Goal: Task Accomplishment & Management: Complete application form

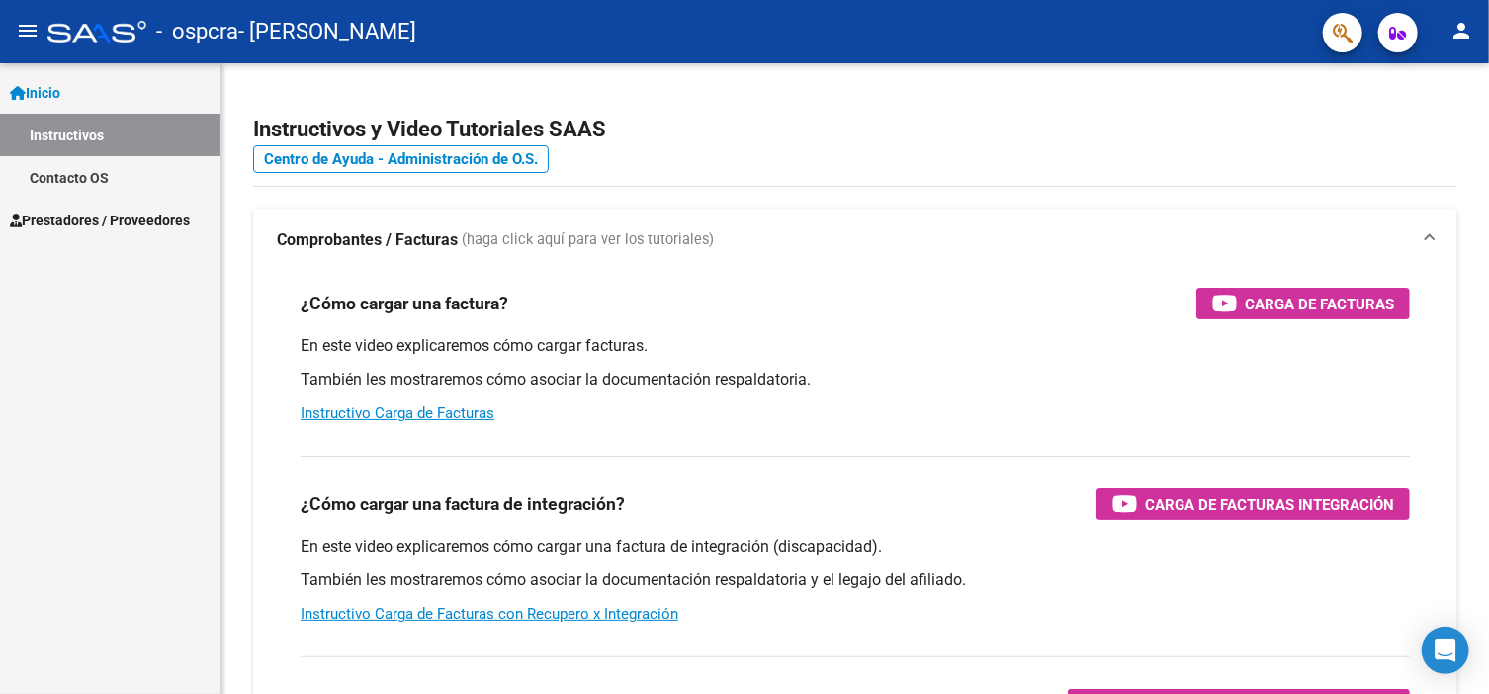
click at [162, 215] on span "Prestadores / Proveedores" at bounding box center [100, 221] width 180 height 22
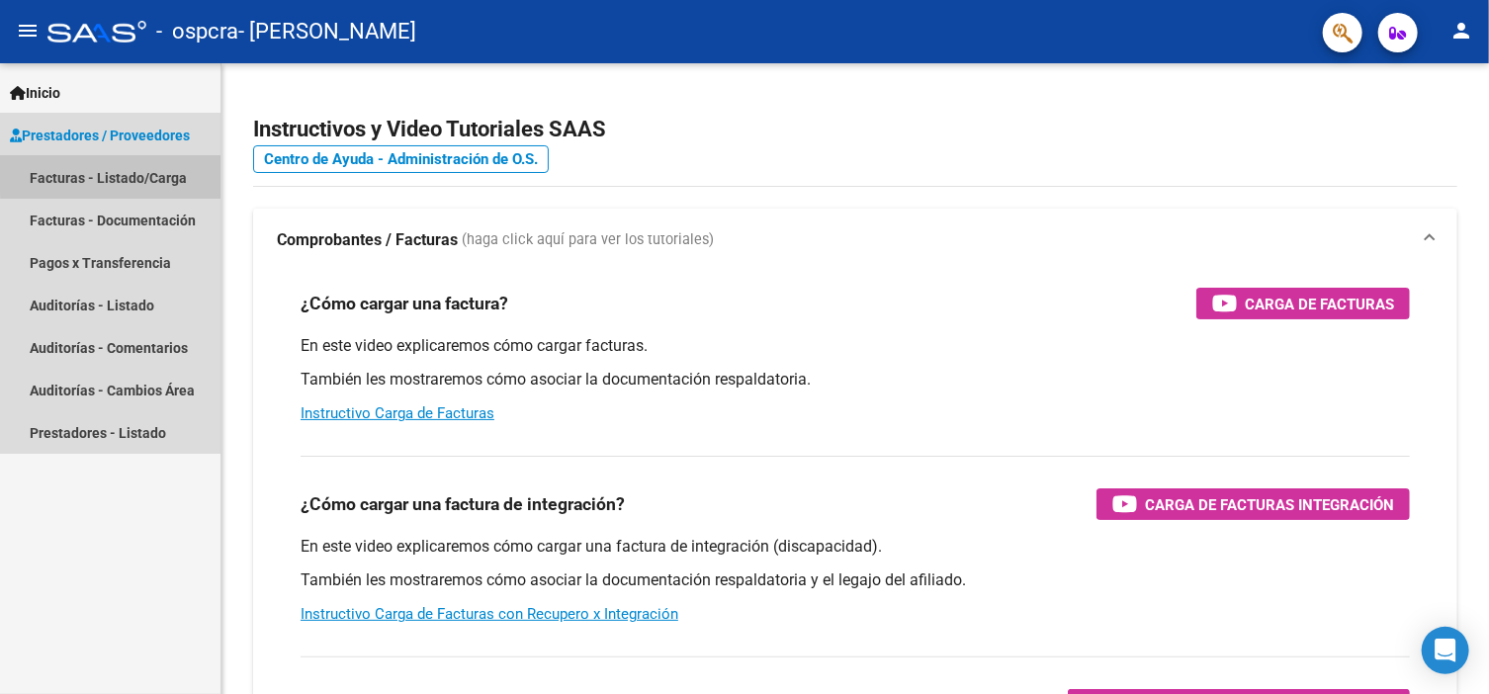
click at [155, 174] on link "Facturas - Listado/Carga" at bounding box center [110, 177] width 220 height 43
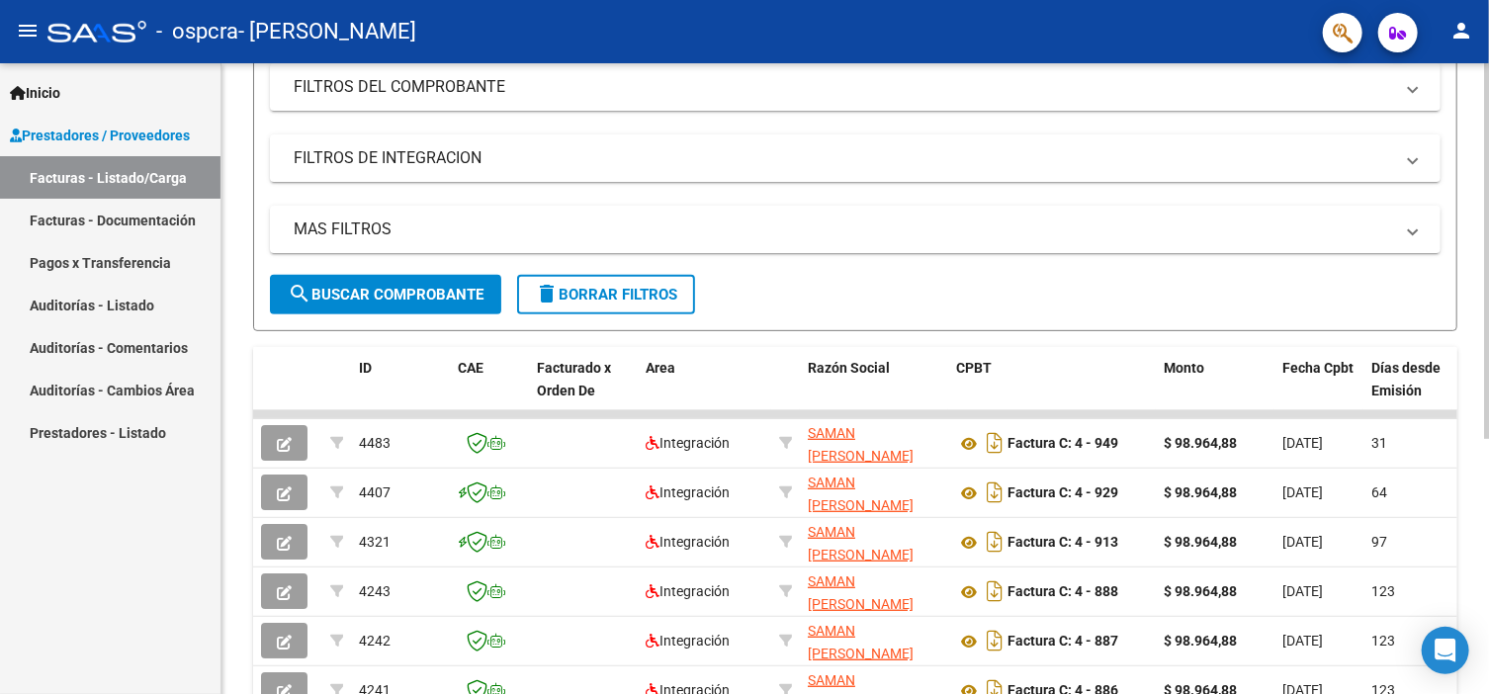
click at [1474, 357] on div "Video tutorial PRESTADORES -> Listado de CPBTs Emitidos por Prestadores / Prove…" at bounding box center [857, 312] width 1272 height 1045
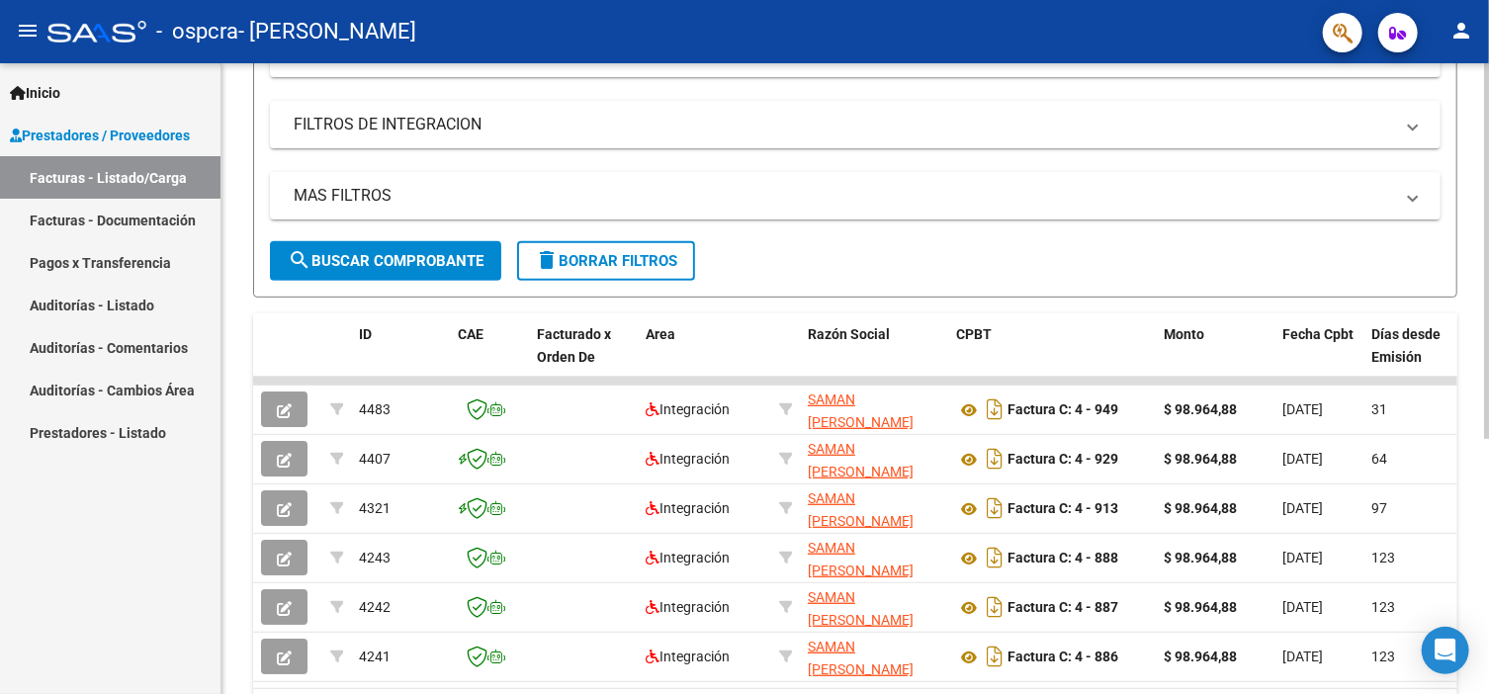
scroll to position [308, 0]
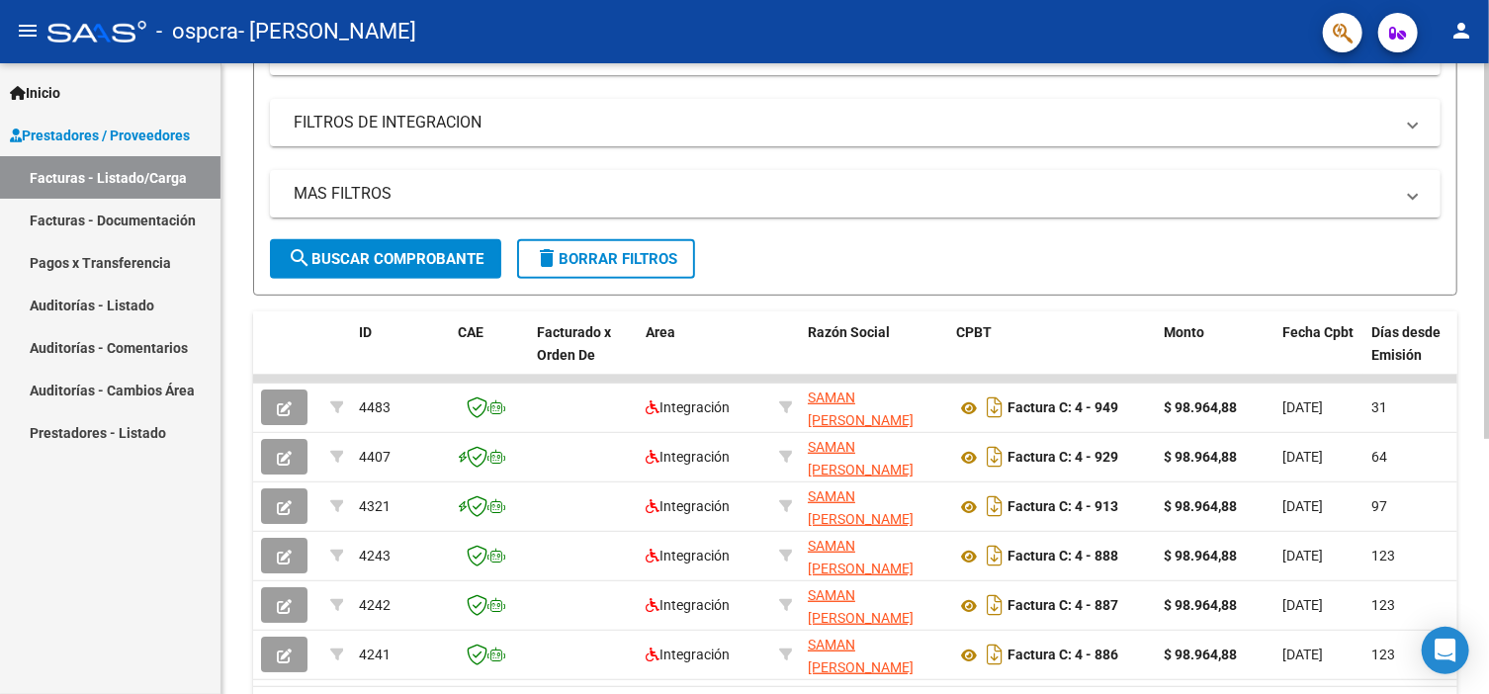
click at [1488, 387] on html "menu - ospcra - SAMAN [PERSON_NAME] person Inicio Instructivos Contacto OS Pres…" at bounding box center [744, 347] width 1489 height 694
click at [1475, 399] on div "Video tutorial PRESTADORES -> Listado de CPBTs Emitidos por Prestadores / Prove…" at bounding box center [854, 277] width 1267 height 1045
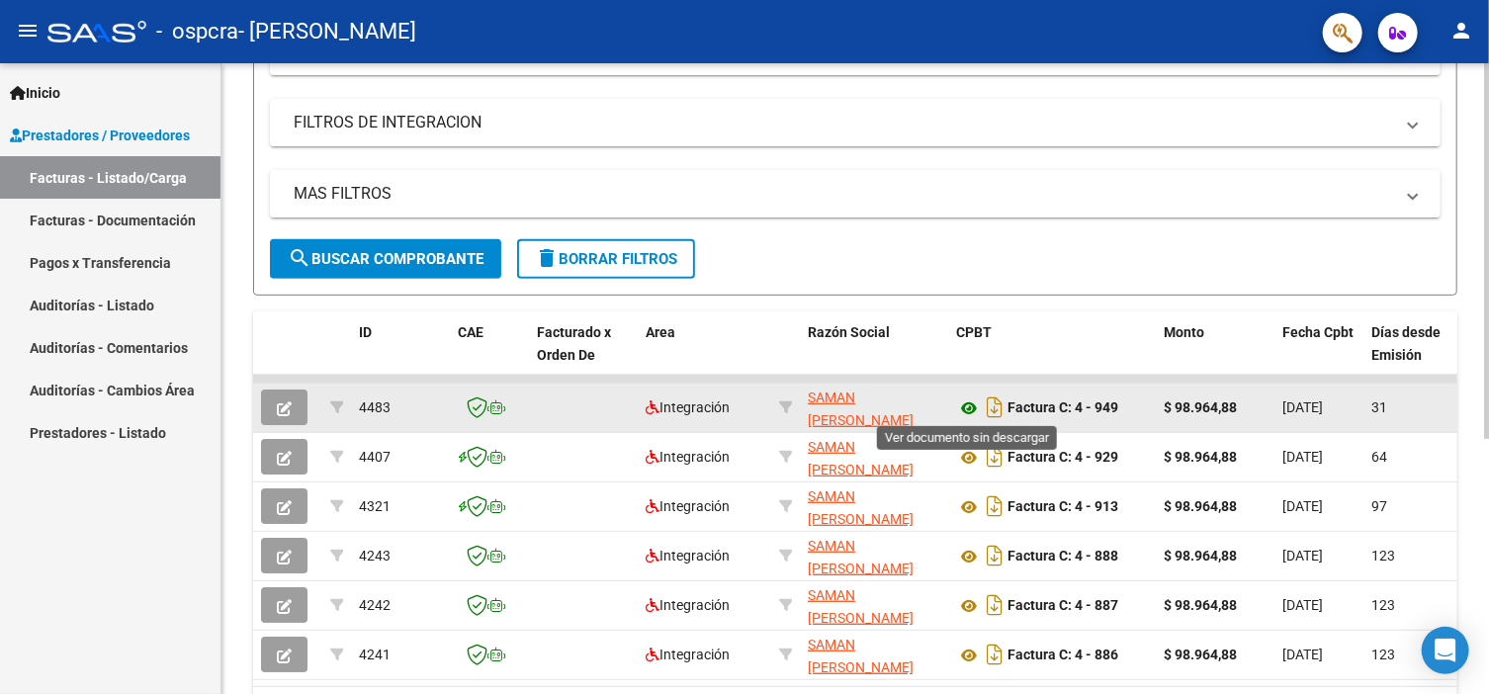
click at [969, 404] on icon at bounding box center [969, 408] width 26 height 24
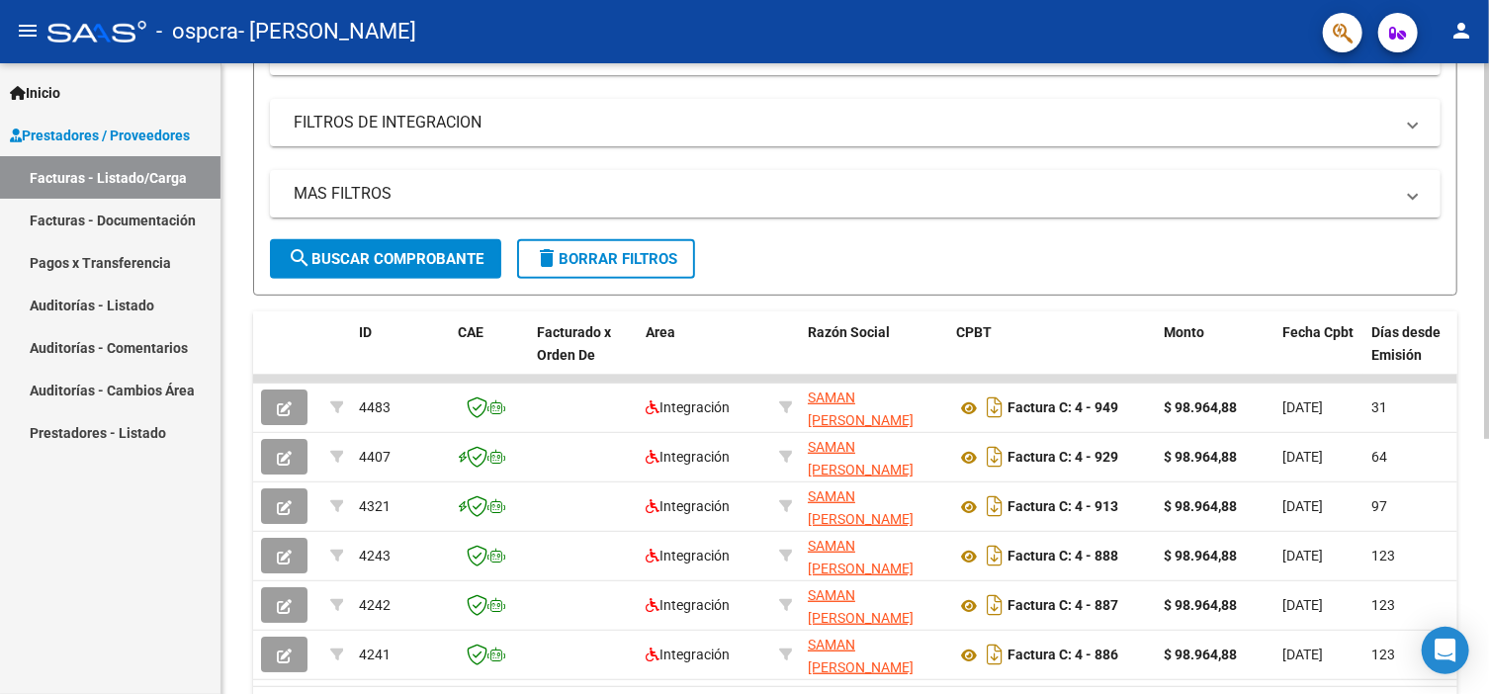
scroll to position [0, 0]
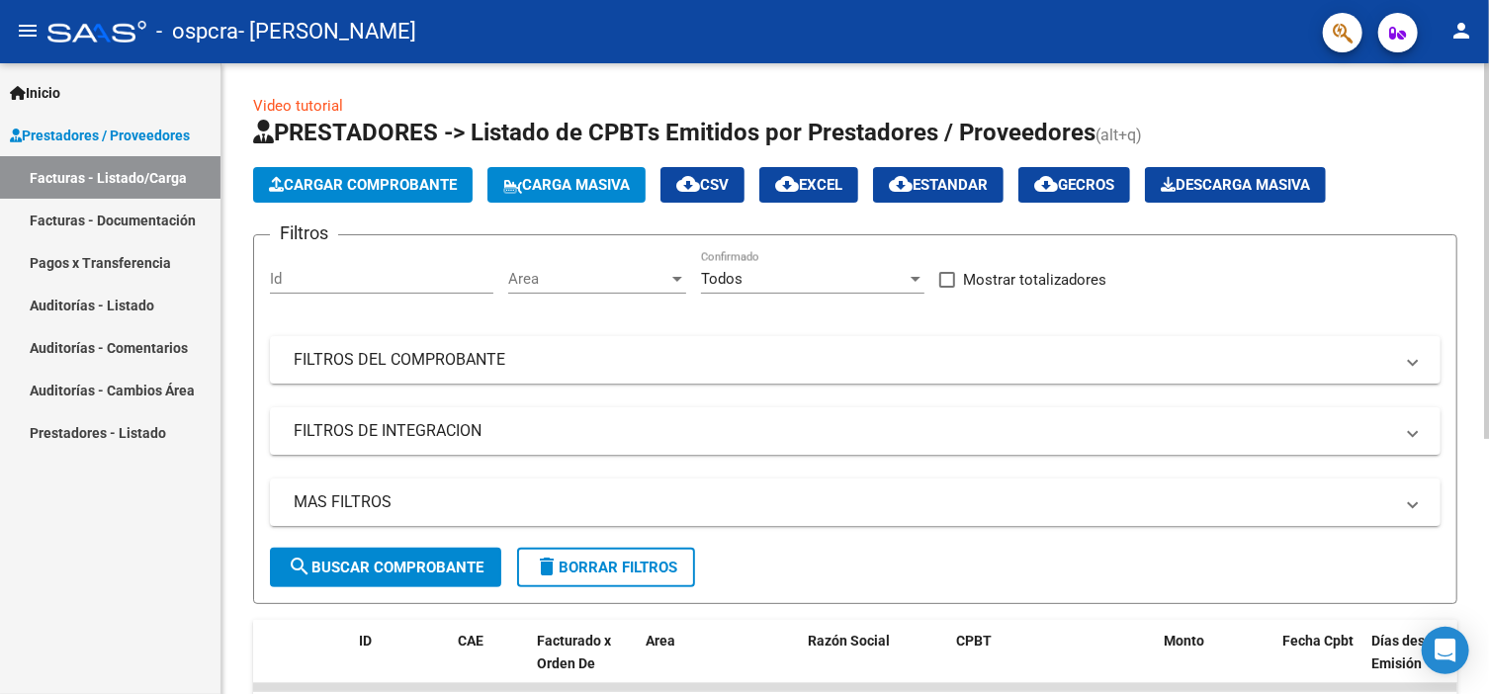
click at [1488, 124] on html "menu - ospcra - SAMAN [PERSON_NAME] person Inicio Instructivos Contacto OS Pres…" at bounding box center [744, 347] width 1489 height 694
click at [430, 187] on span "Cargar Comprobante" at bounding box center [363, 185] width 188 height 18
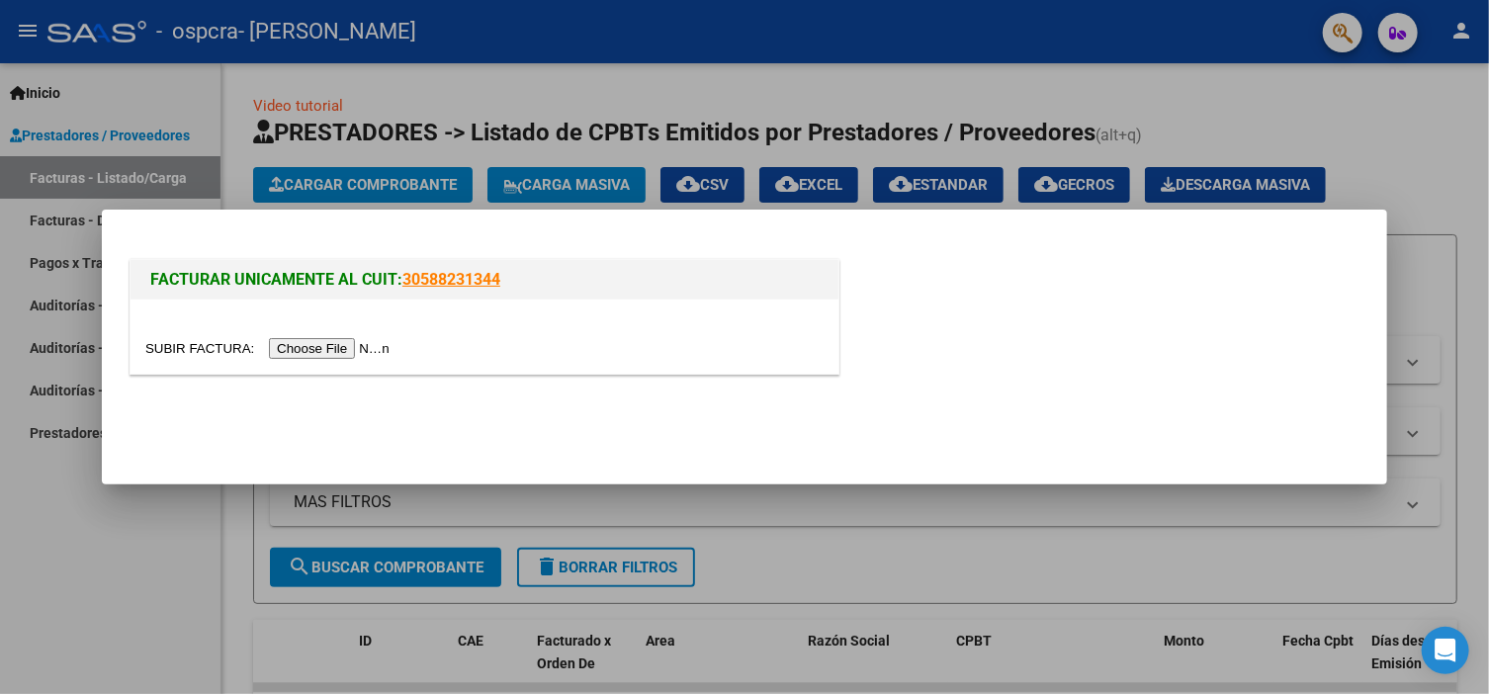
click at [290, 352] on input "file" at bounding box center [270, 348] width 250 height 21
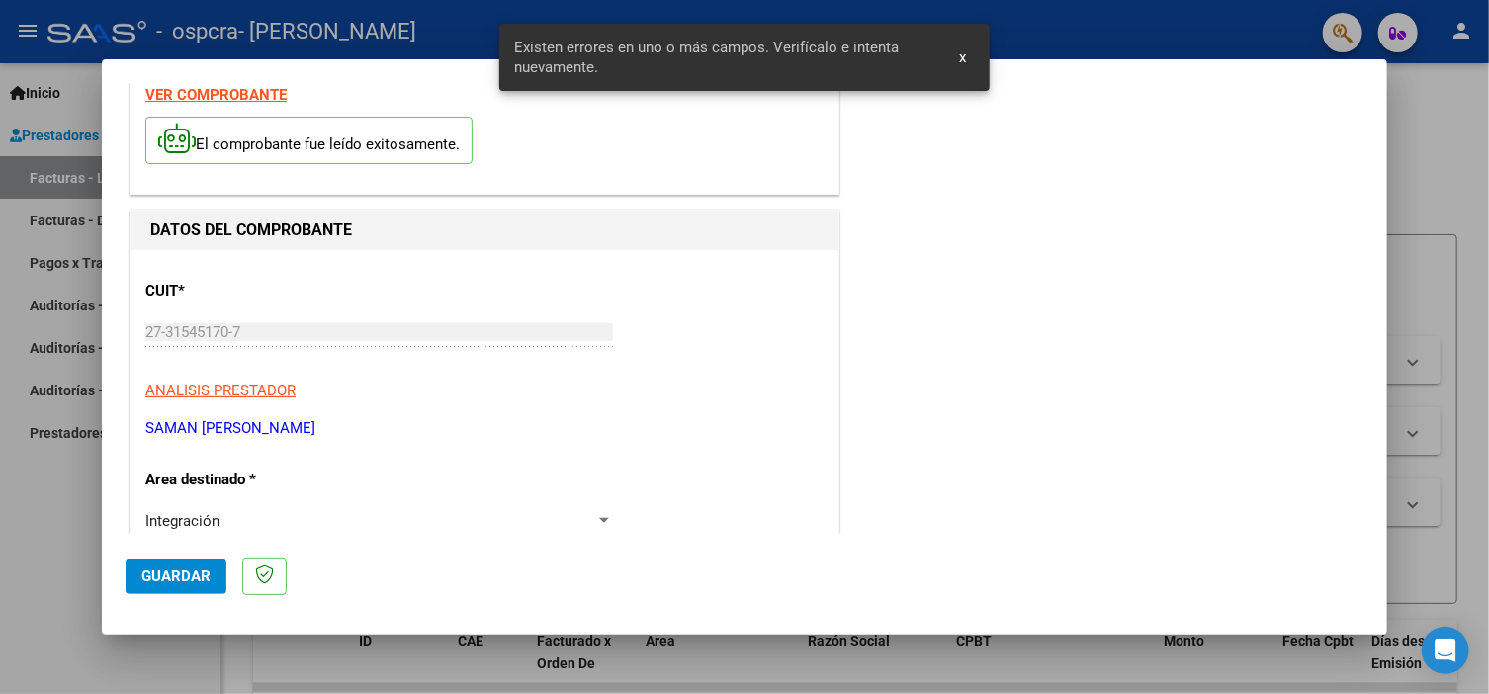
scroll to position [461, 0]
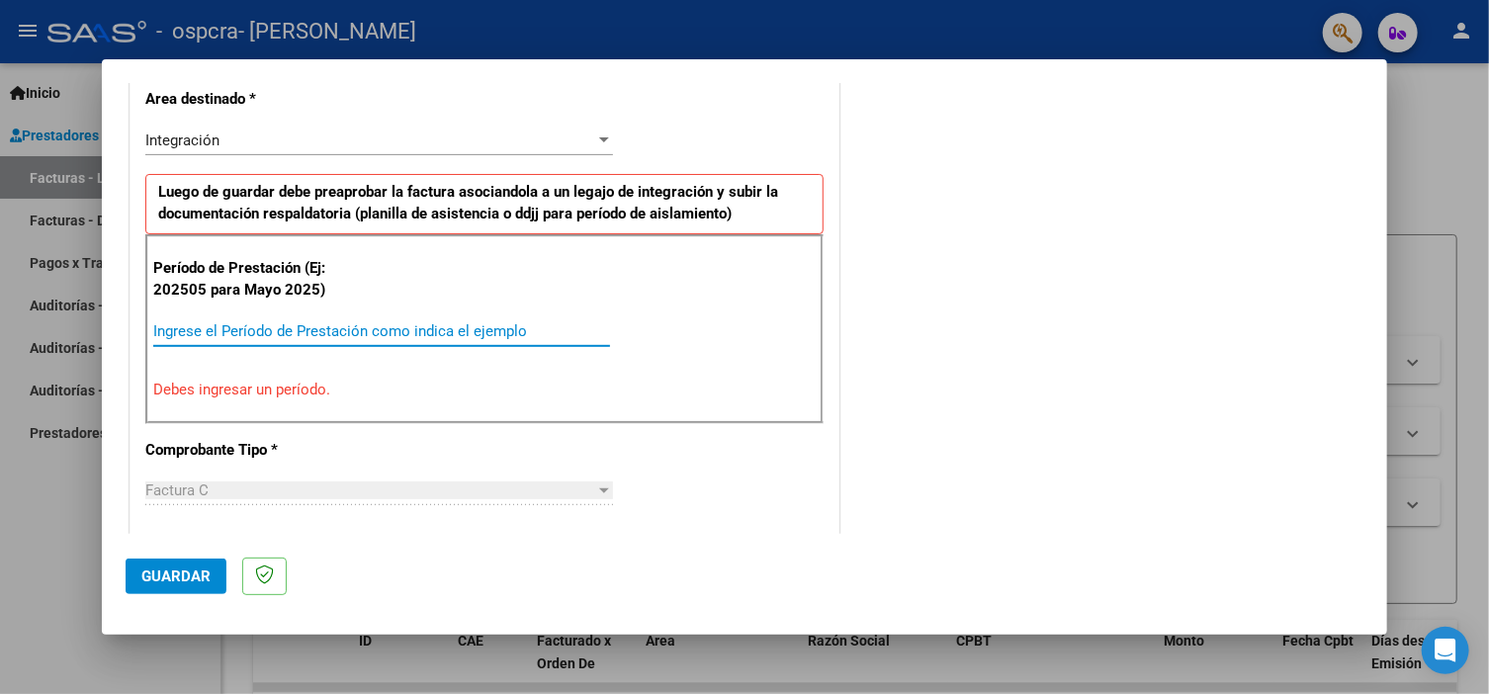
click at [219, 326] on input "Ingrese el Período de Prestación como indica el ejemplo" at bounding box center [381, 331] width 457 height 18
click at [187, 324] on input "202" at bounding box center [381, 331] width 457 height 18
click at [194, 325] on input "202" at bounding box center [381, 331] width 457 height 18
click at [194, 323] on input "2029" at bounding box center [381, 331] width 457 height 18
type input "2"
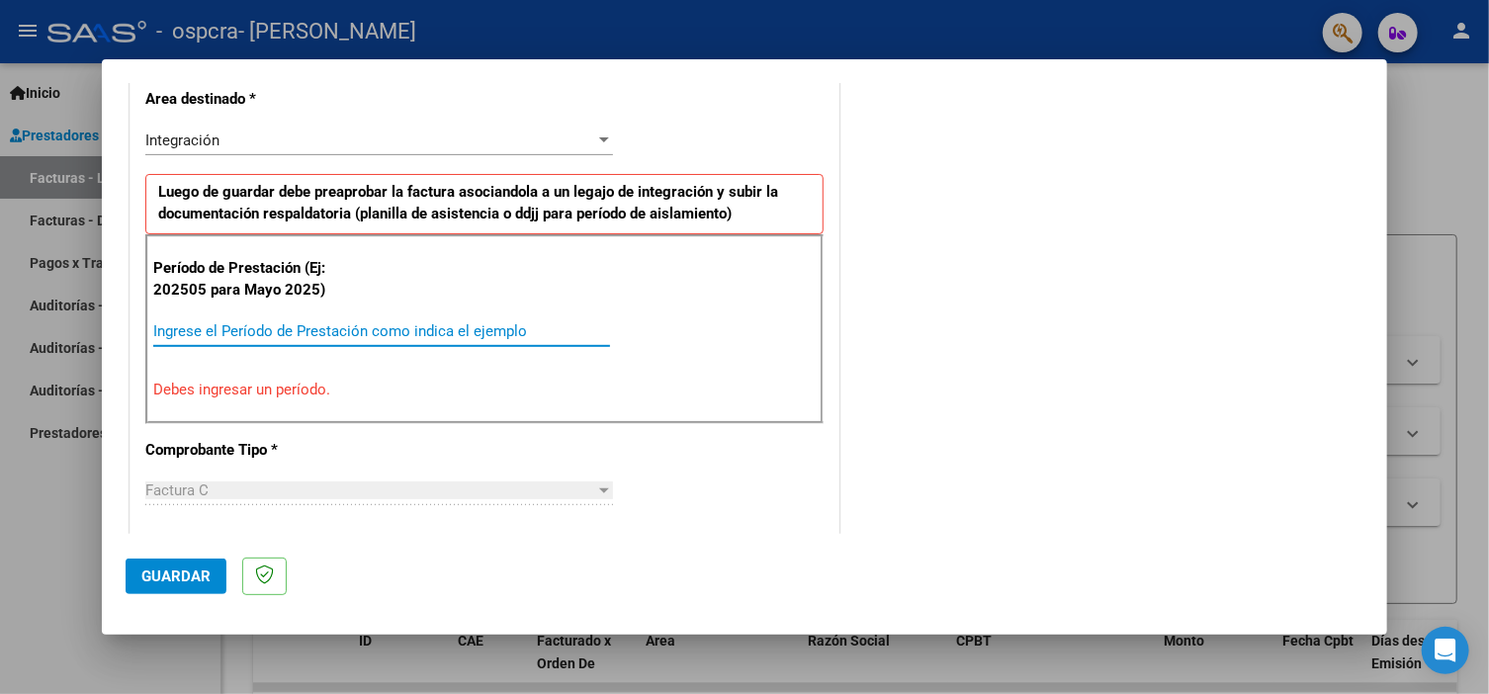
click at [194, 323] on input "Ingrese el Período de Prestación como indica el ejemplo" at bounding box center [381, 331] width 457 height 18
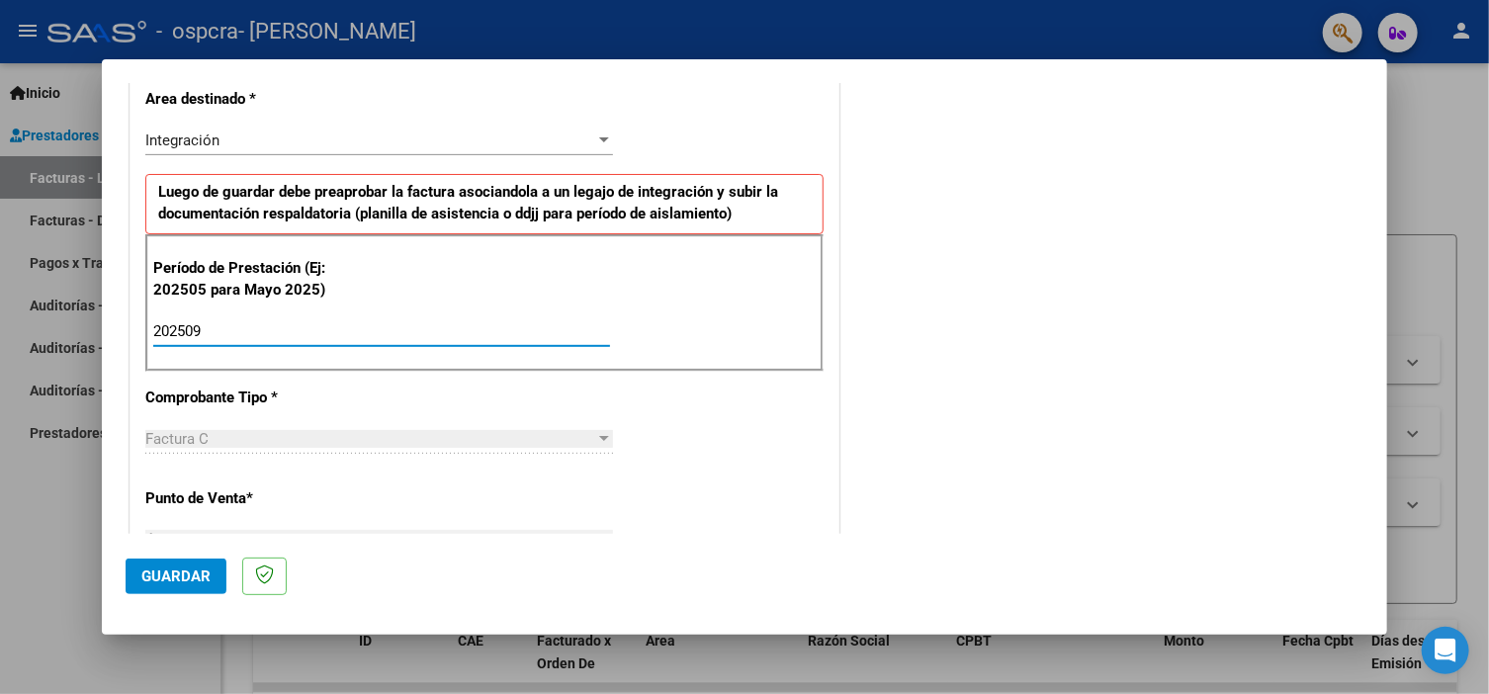
type input "202509"
click at [236, 514] on div "CUIT * 27-31545170-7 Ingresar CUIT ANALISIS PRESTADOR SAMAN [PERSON_NAME] ARCA …" at bounding box center [484, 614] width 708 height 1488
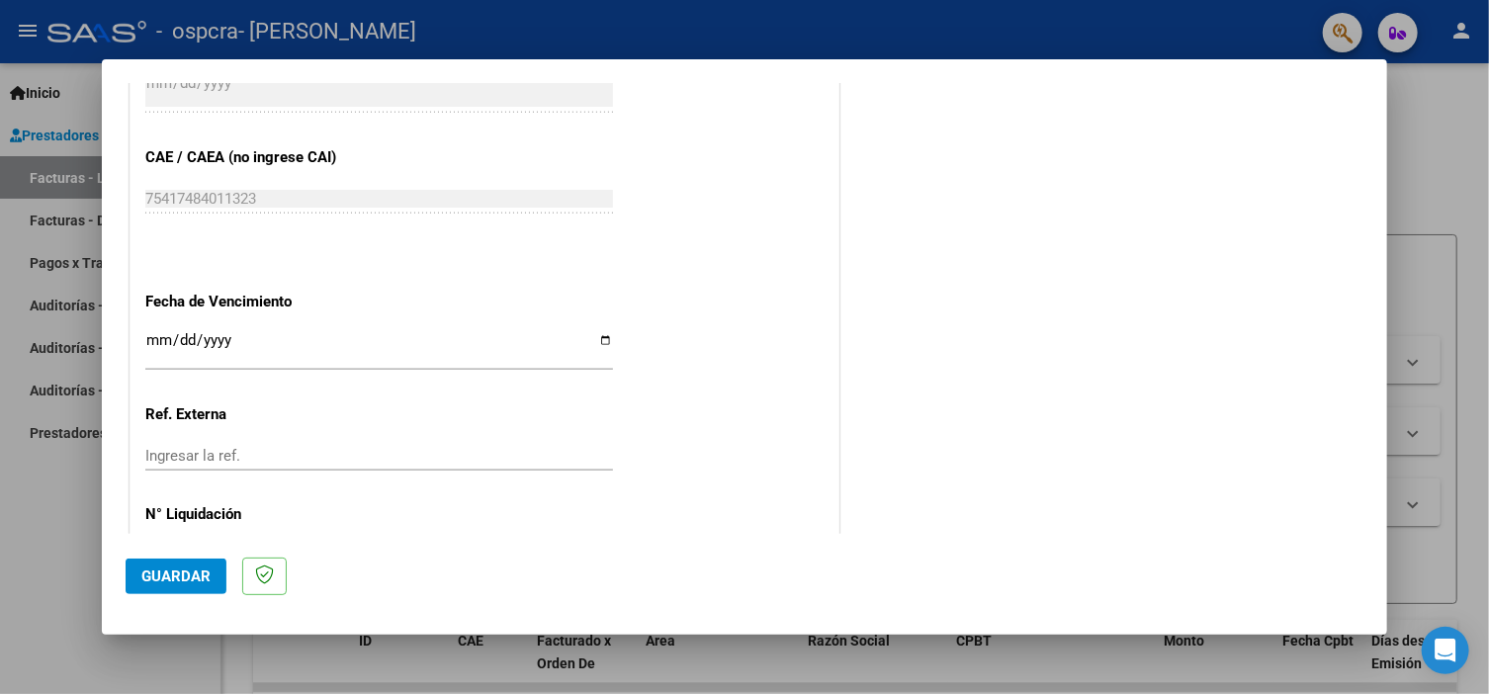
scroll to position [1221, 0]
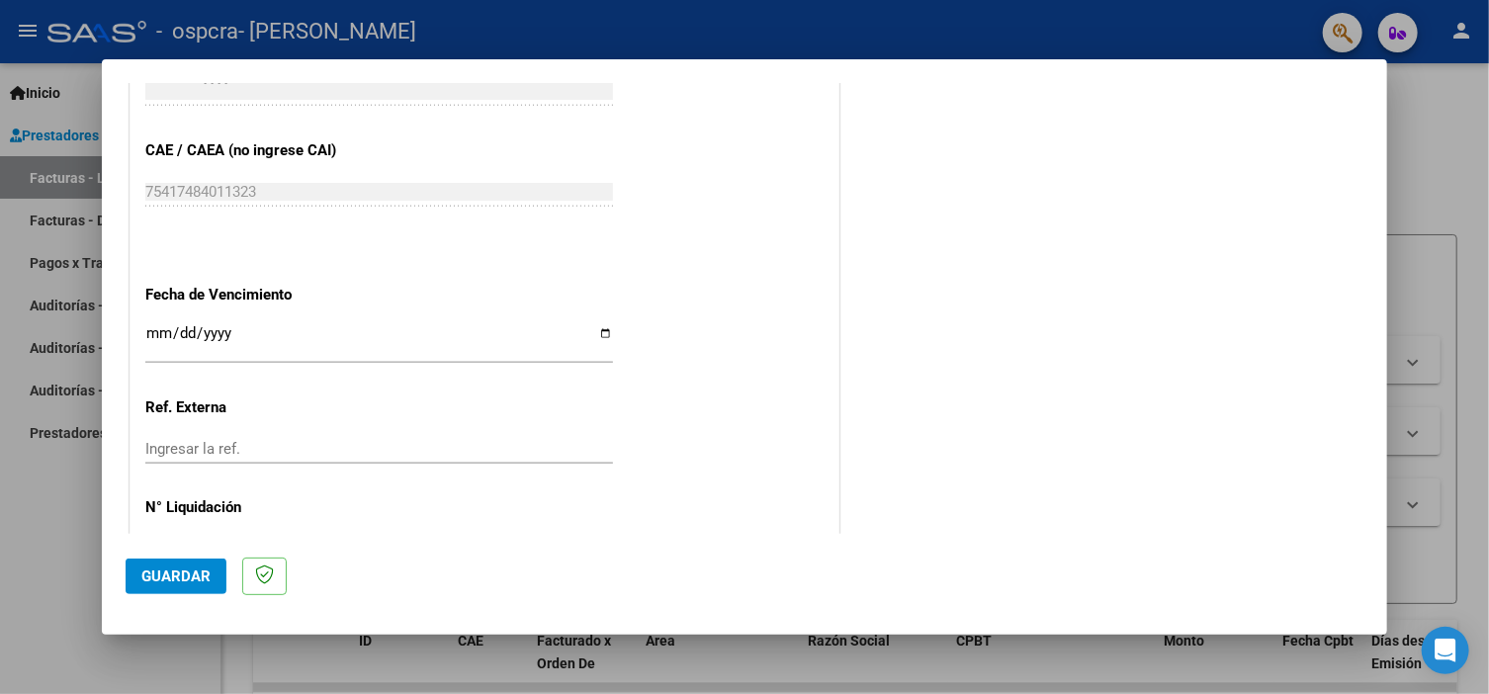
click at [154, 326] on input "Ingresar la fecha" at bounding box center [379, 341] width 468 height 32
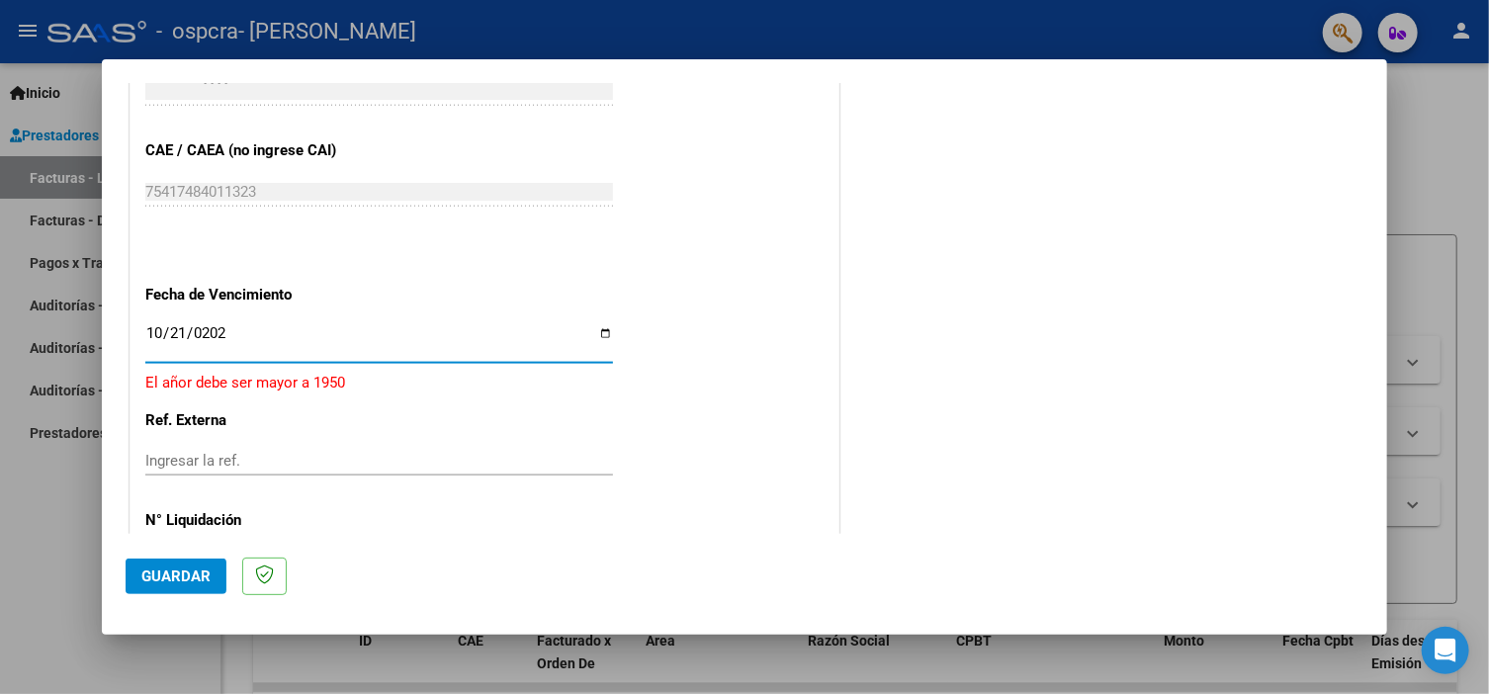
type input "[DATE]"
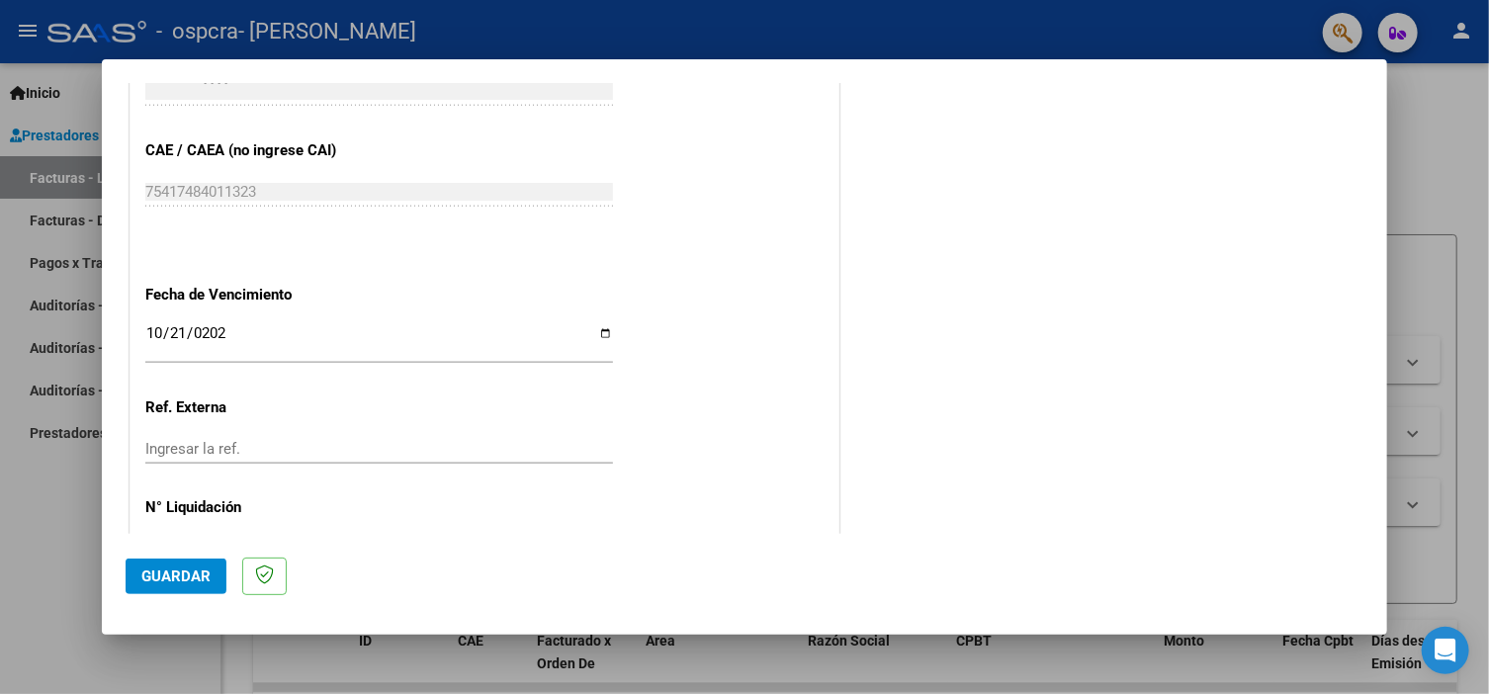
scroll to position [1285, 0]
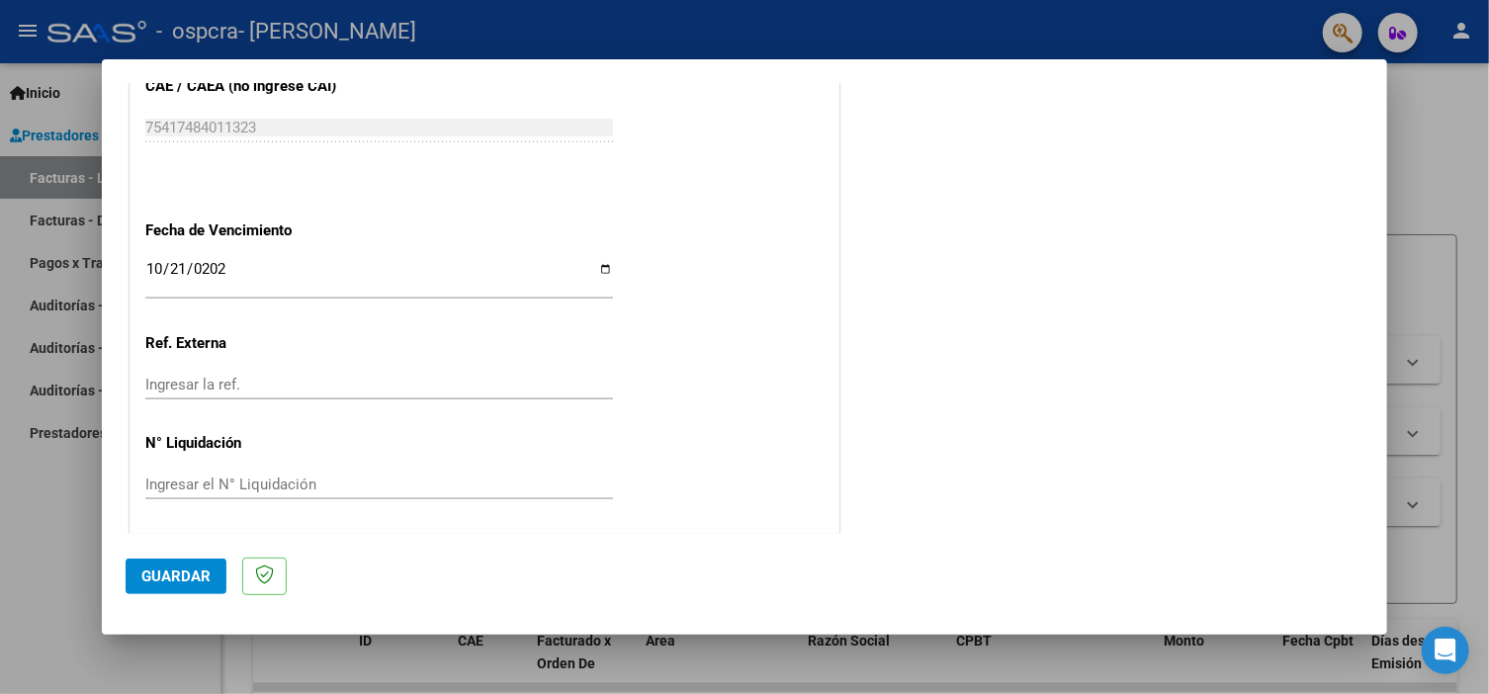
click at [206, 578] on span "Guardar" at bounding box center [175, 576] width 69 height 18
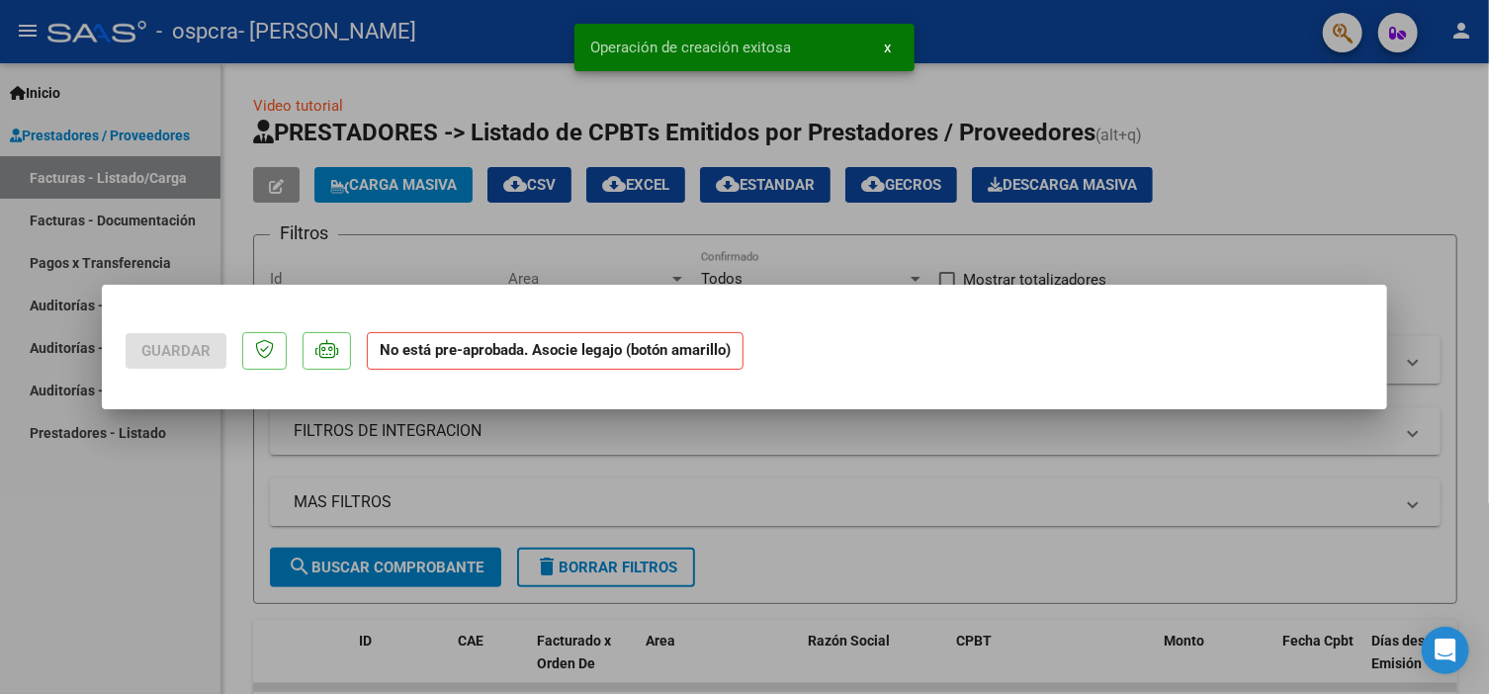
scroll to position [0, 0]
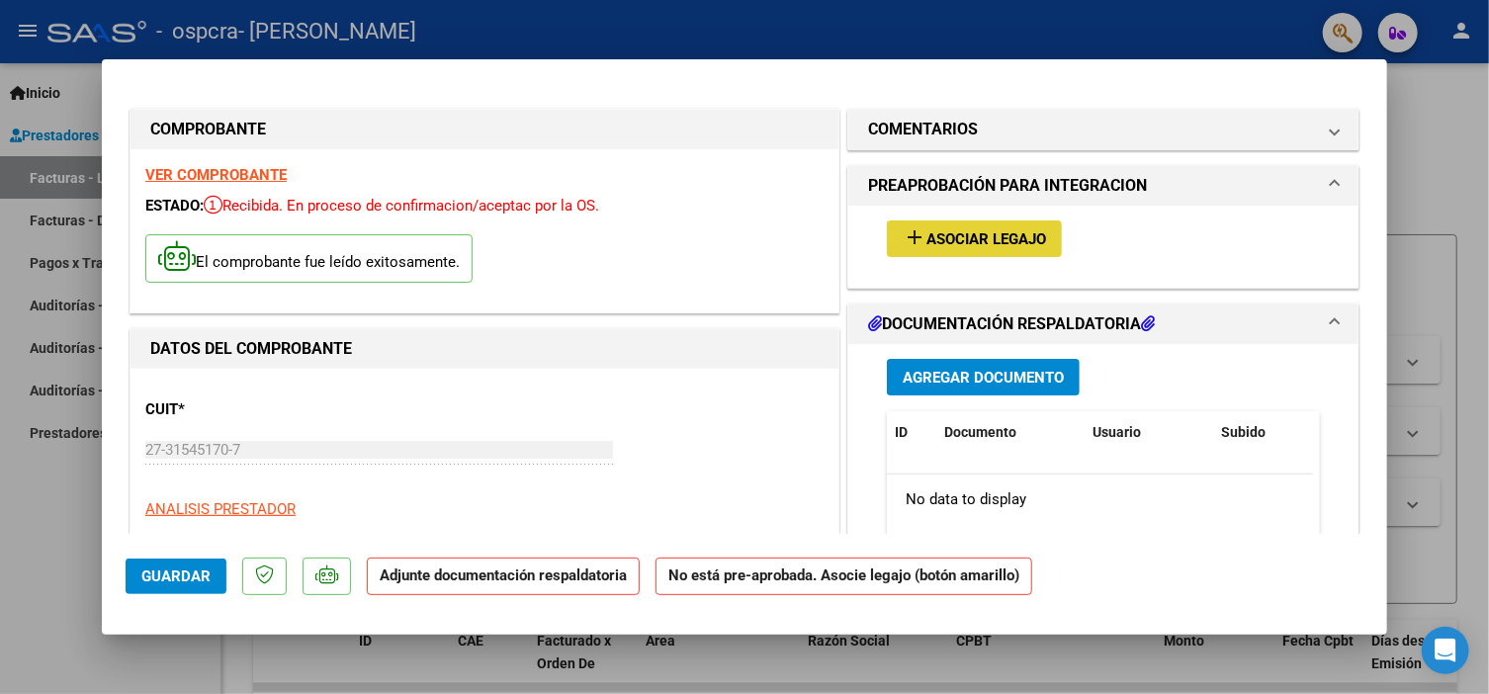
click at [1027, 238] on span "Asociar Legajo" at bounding box center [986, 239] width 120 height 18
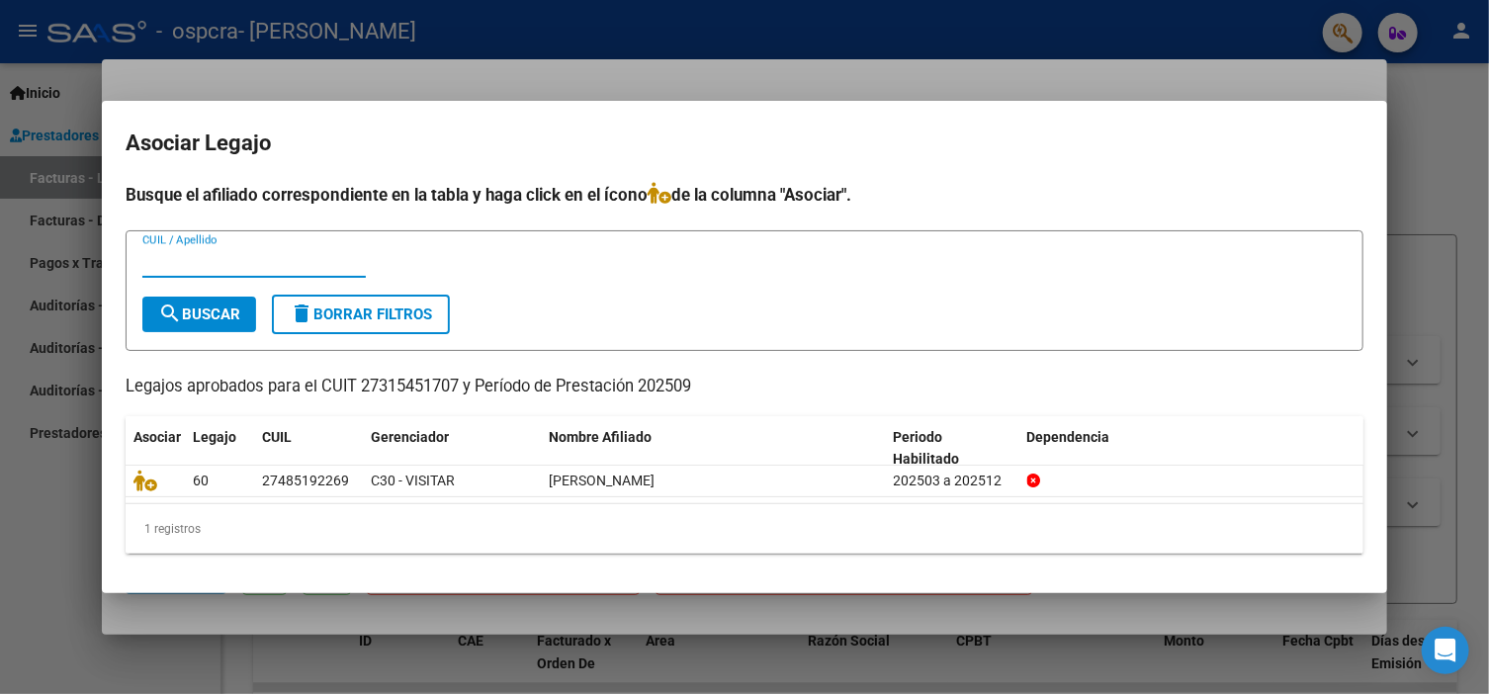
click at [194, 260] on input "CUIL / Apellido" at bounding box center [253, 262] width 223 height 18
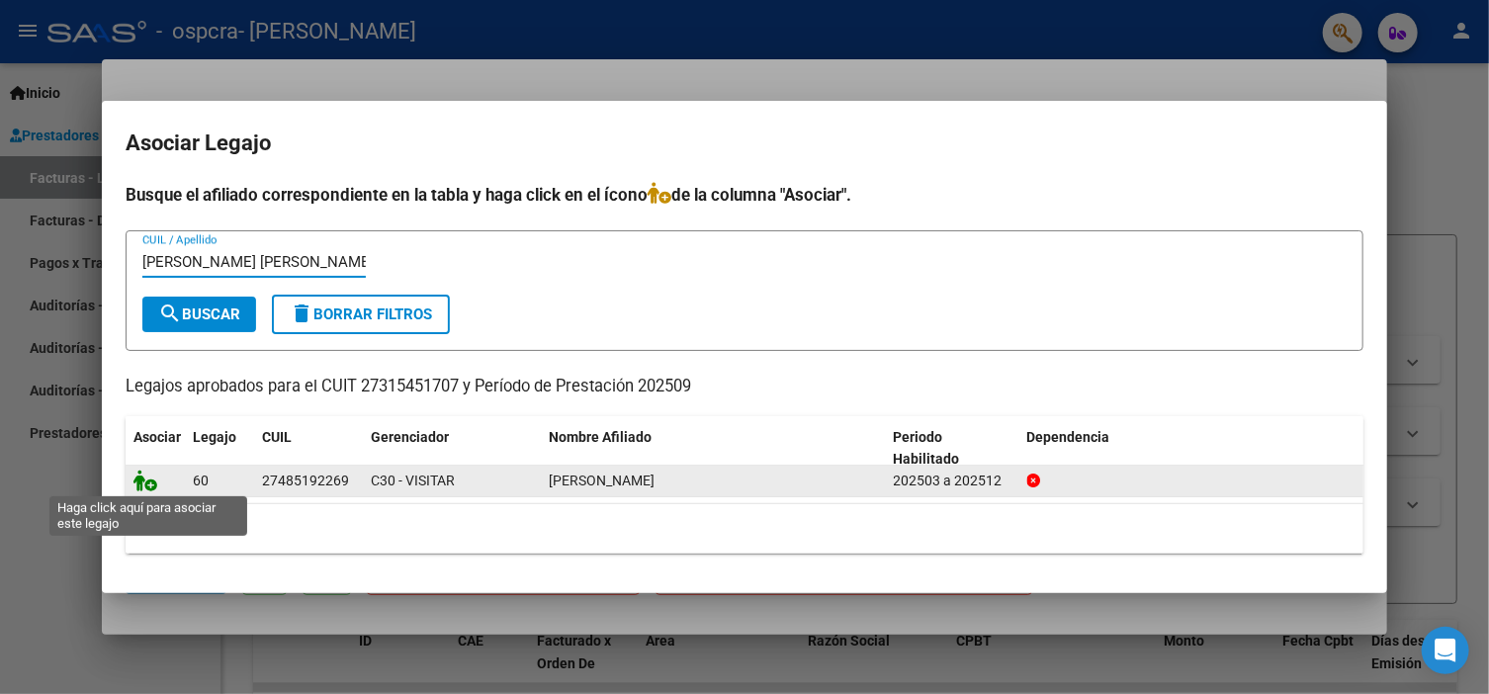
type input "[PERSON_NAME] [PERSON_NAME]"
click at [145, 487] on icon at bounding box center [145, 481] width 24 height 22
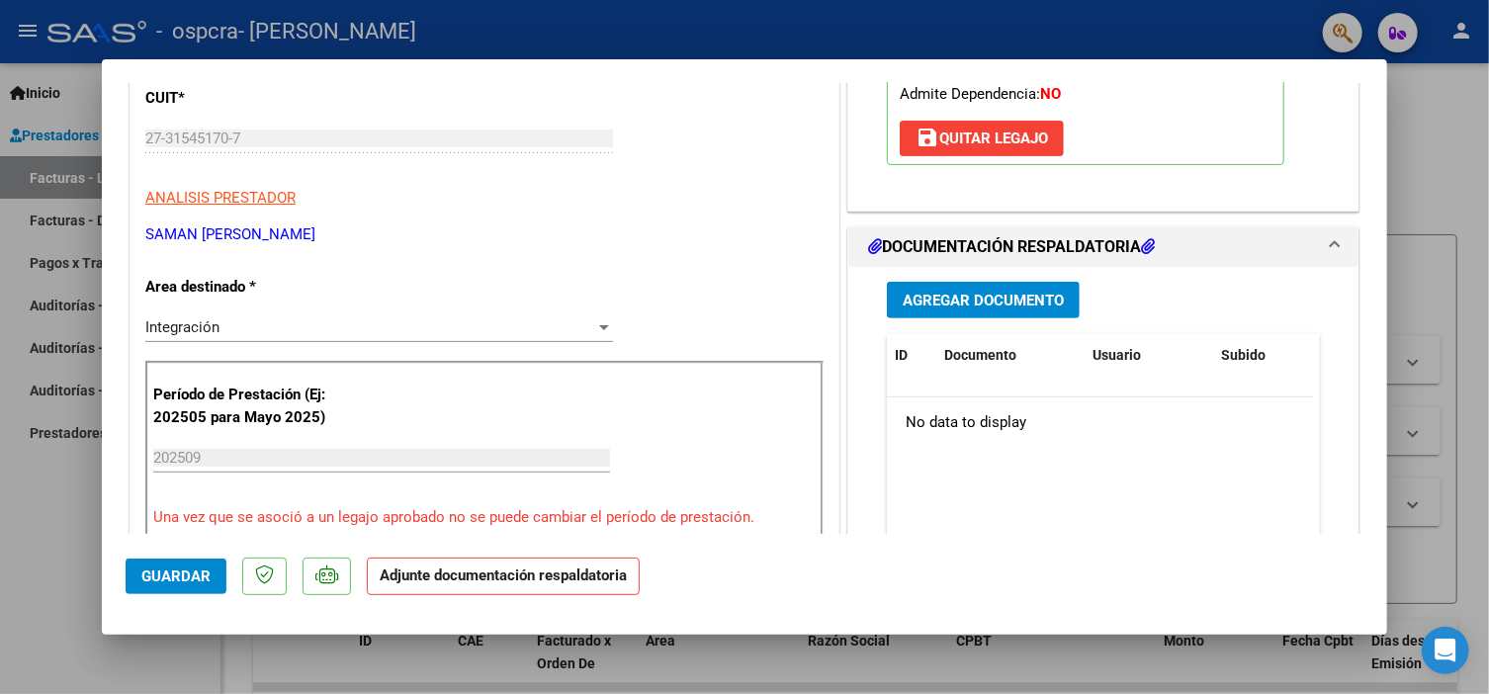
scroll to position [315, 0]
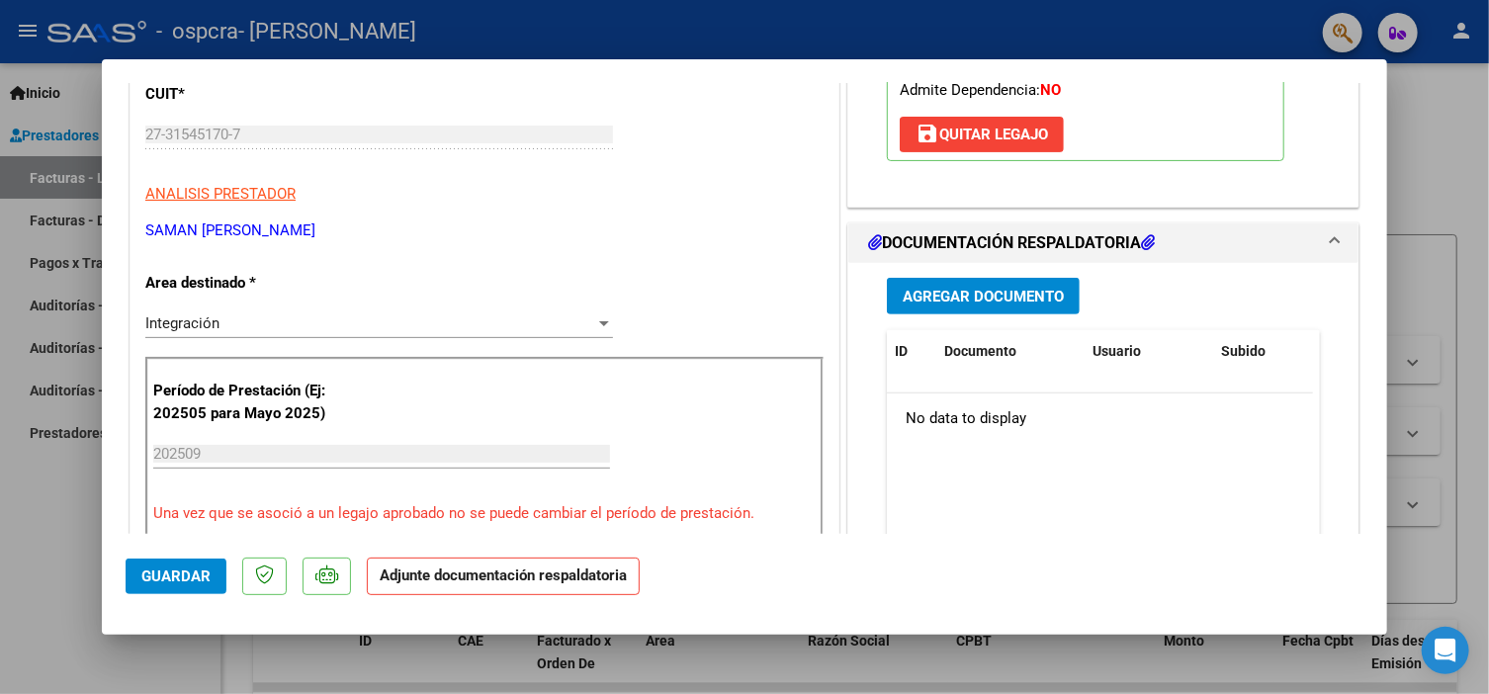
click at [1041, 288] on span "Agregar Documento" at bounding box center [983, 297] width 161 height 18
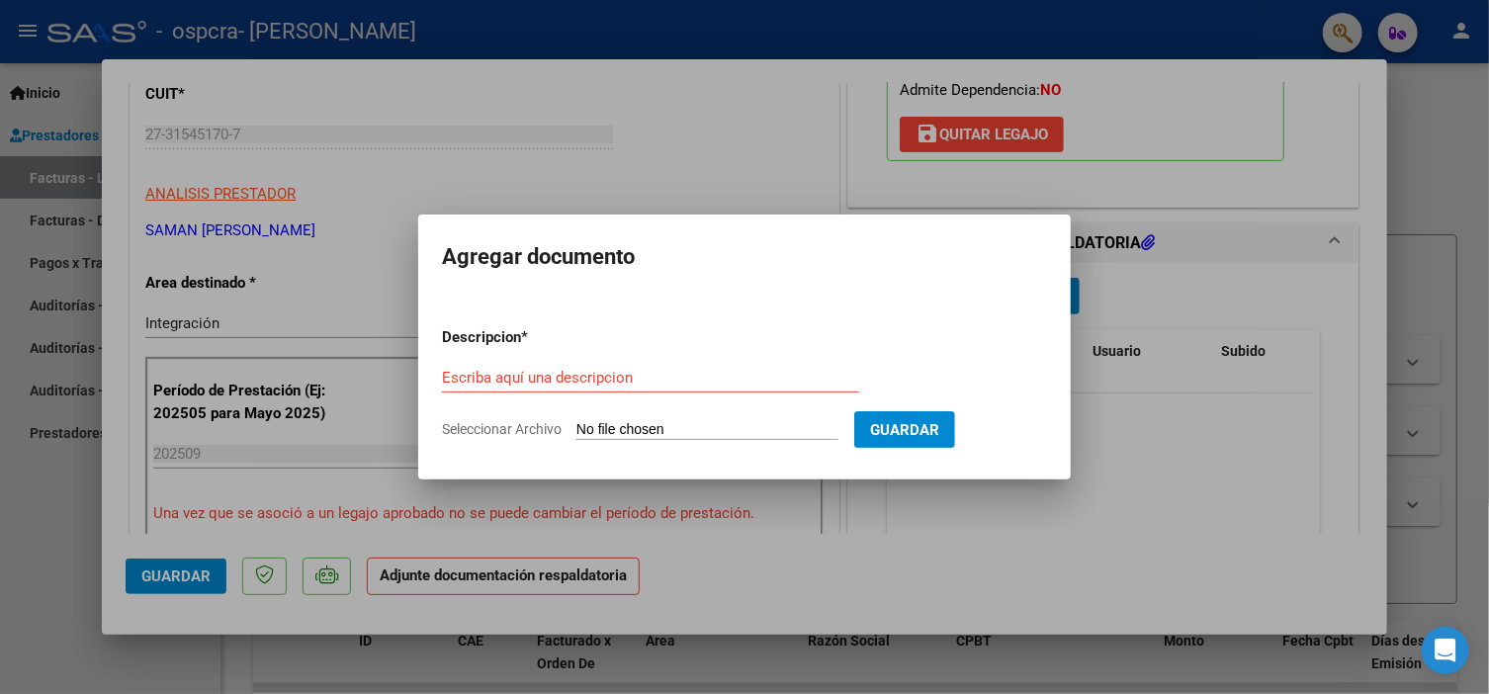
click at [628, 424] on input "Seleccionar Archivo" at bounding box center [707, 430] width 262 height 19
click at [612, 377] on input "Escriba aquí una descripcion" at bounding box center [650, 378] width 417 height 18
type input "PLANILLA DE ASISTENCIA"
click at [838, 423] on input "Seleccionar Archivo" at bounding box center [707, 430] width 262 height 19
click at [530, 418] on form "Descripcion * PLANILLA DE ASISTENCIA Escriba aquí una descripcion Seleccionar A…" at bounding box center [744, 383] width 605 height 144
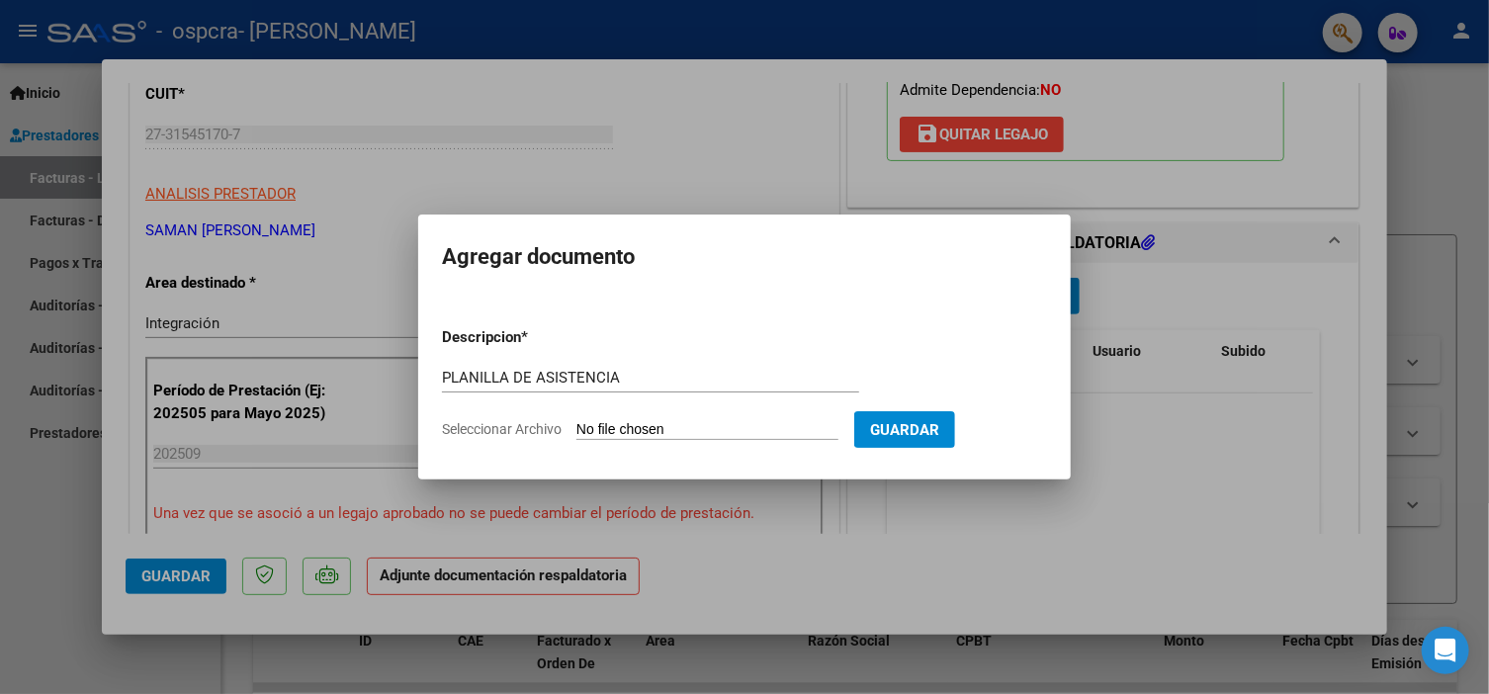
click at [591, 428] on input "Seleccionar Archivo" at bounding box center [707, 430] width 262 height 19
type input "C:\fakepath\planilla Sele [DATE] .pdf"
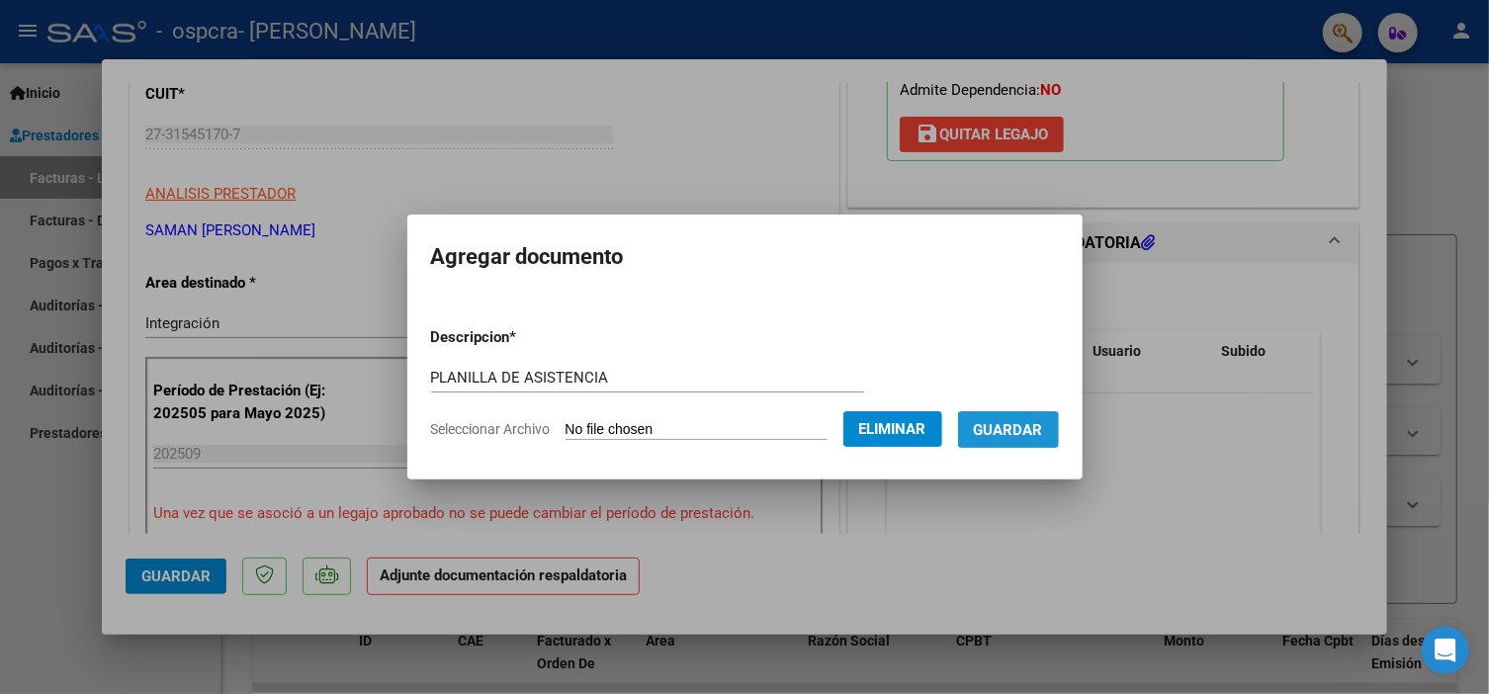
click at [1030, 432] on span "Guardar" at bounding box center [1008, 430] width 69 height 18
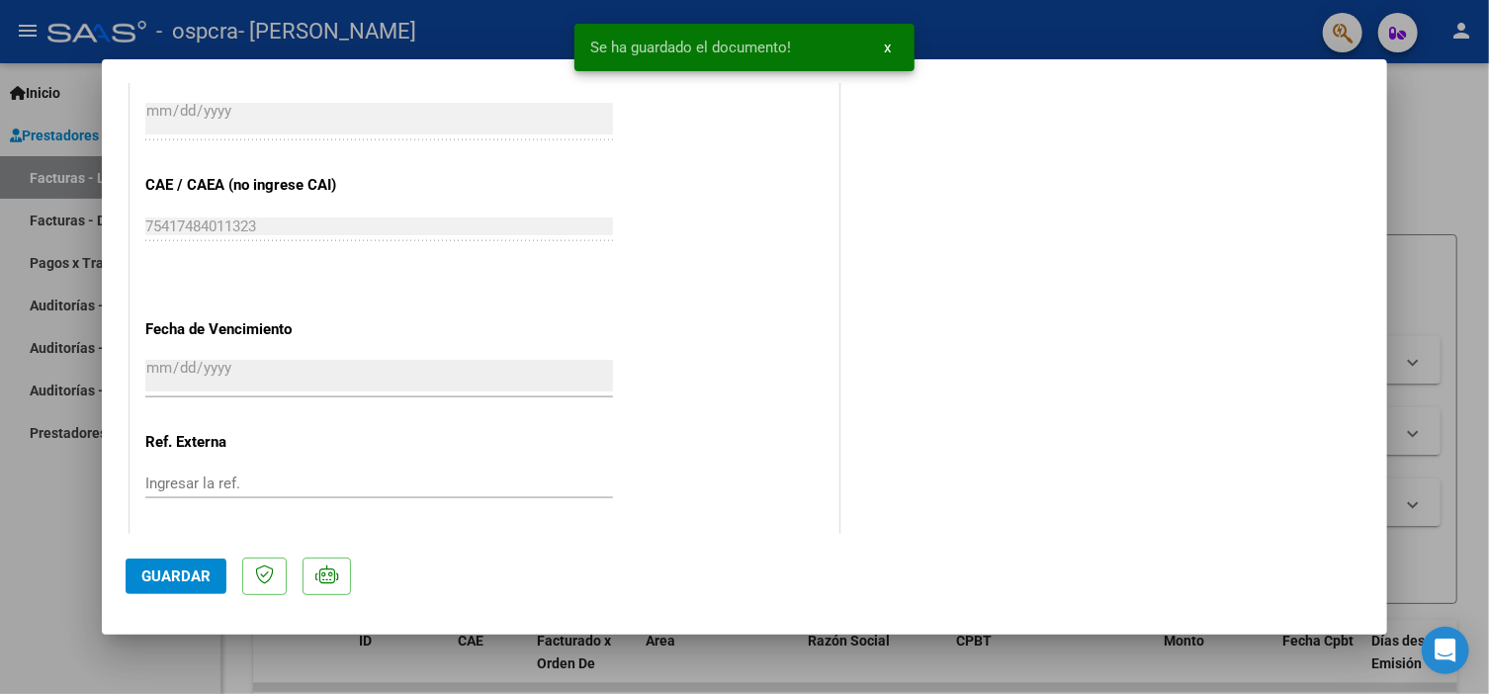
scroll to position [1316, 0]
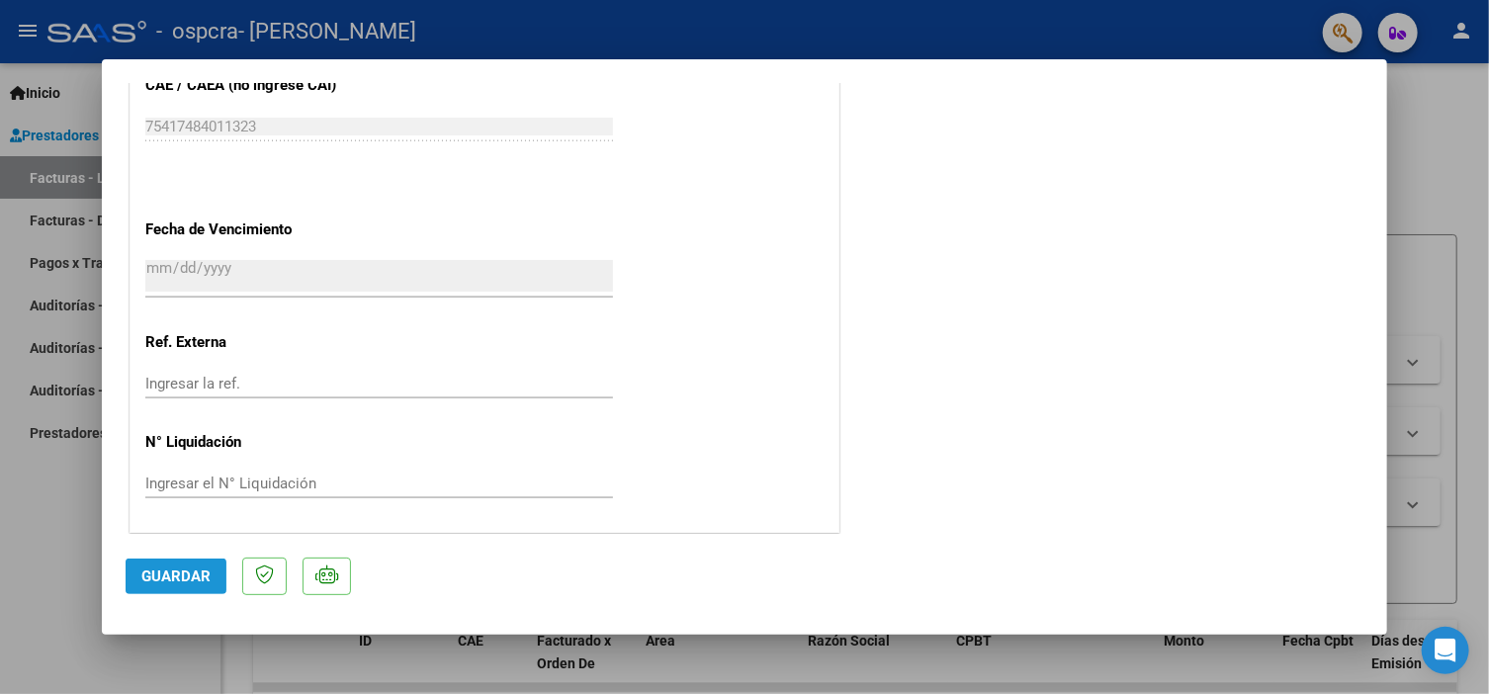
click at [146, 565] on button "Guardar" at bounding box center [176, 577] width 101 height 36
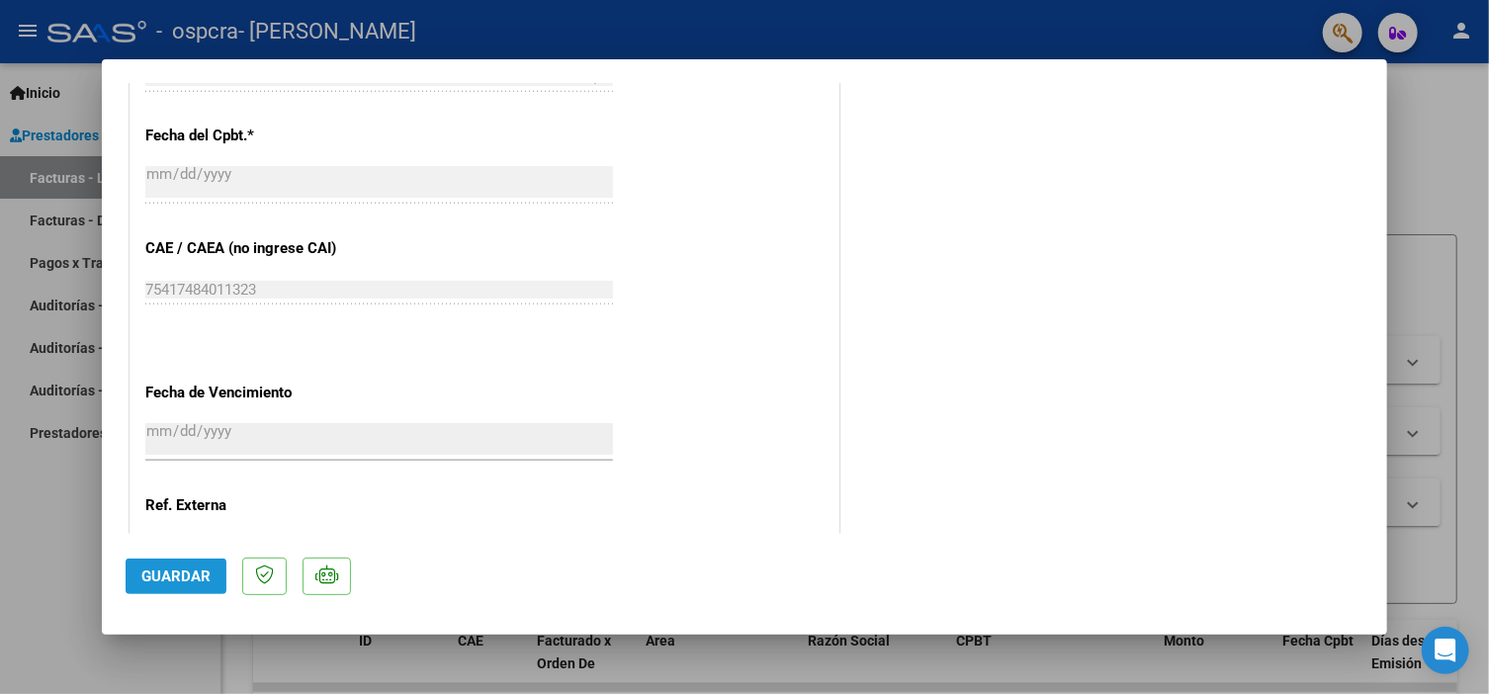
click at [185, 567] on span "Guardar" at bounding box center [175, 576] width 69 height 18
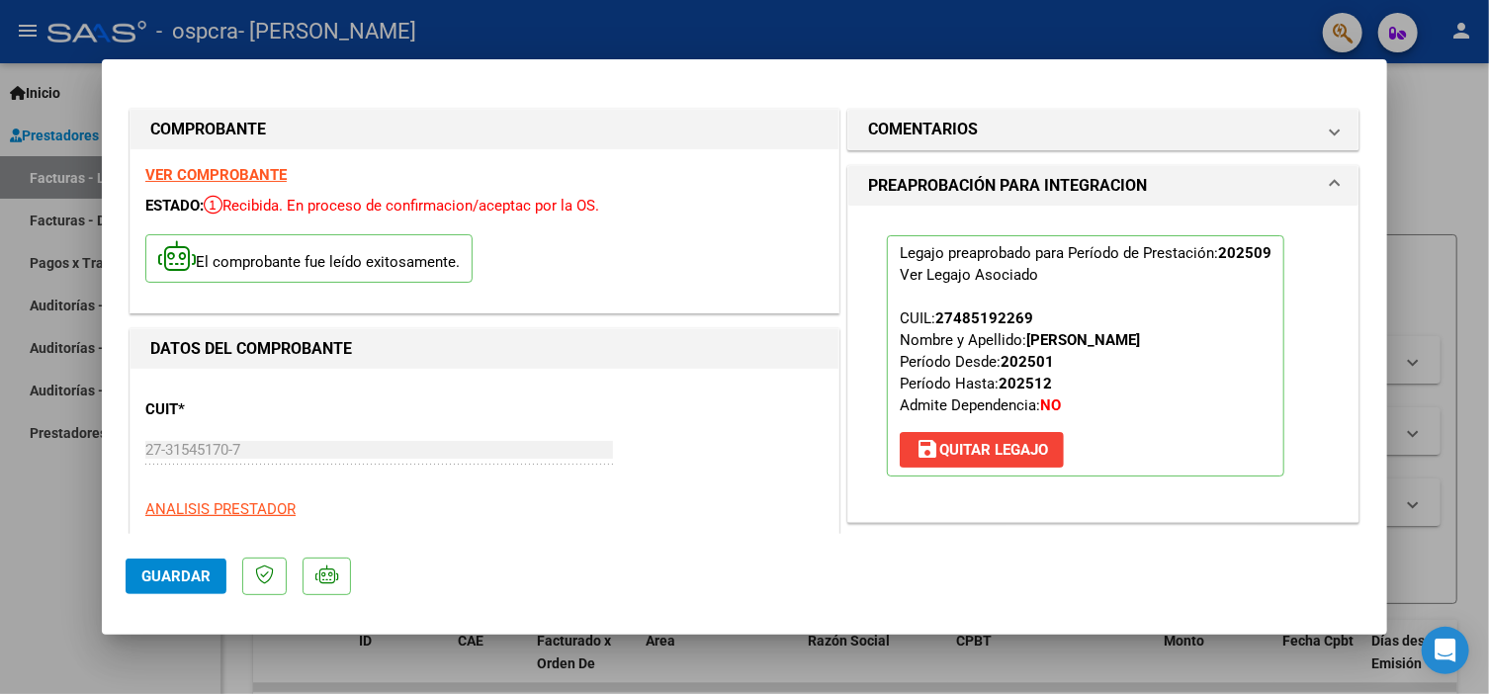
scroll to position [1316, 0]
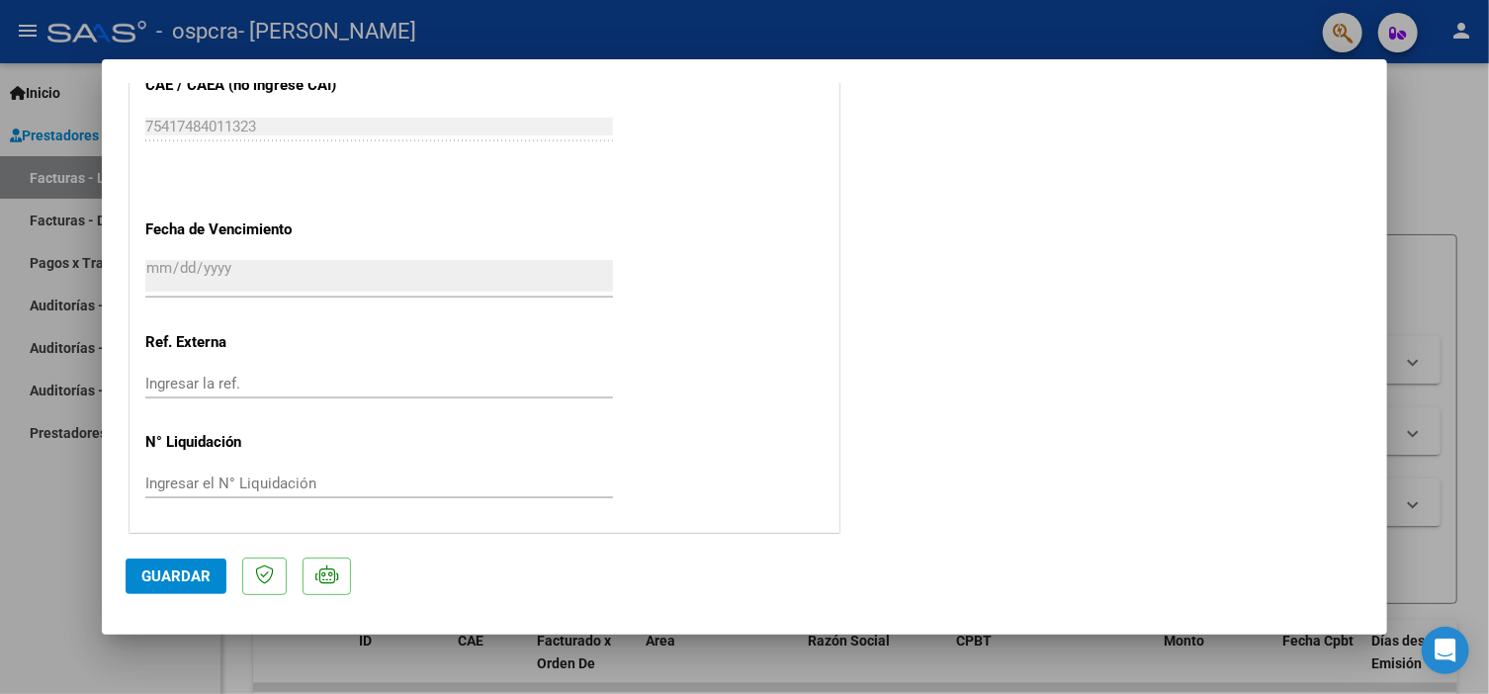
click at [1408, 319] on div at bounding box center [744, 347] width 1489 height 694
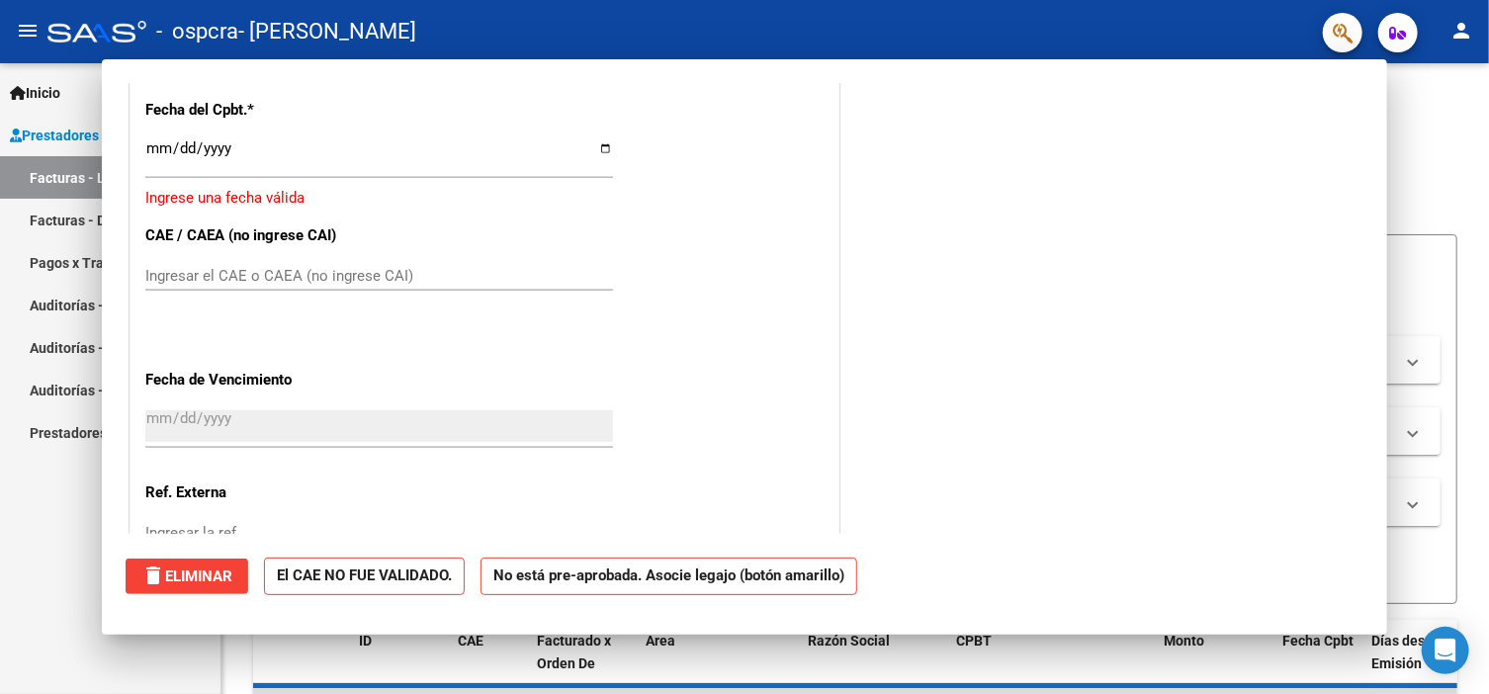
scroll to position [0, 0]
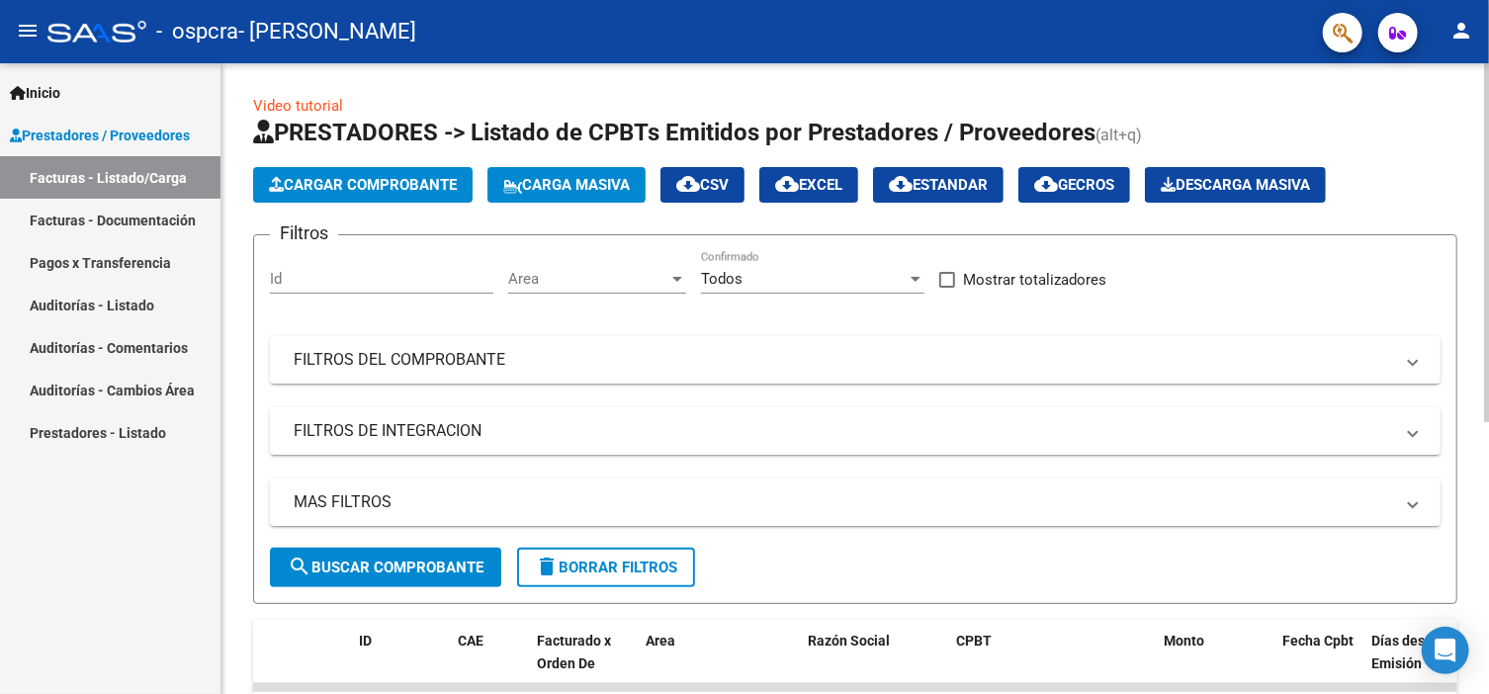
click at [1479, 420] on div "Video tutorial PRESTADORES -> Listado de CPBTs Emitidos por Prestadores / Prove…" at bounding box center [854, 610] width 1267 height 1094
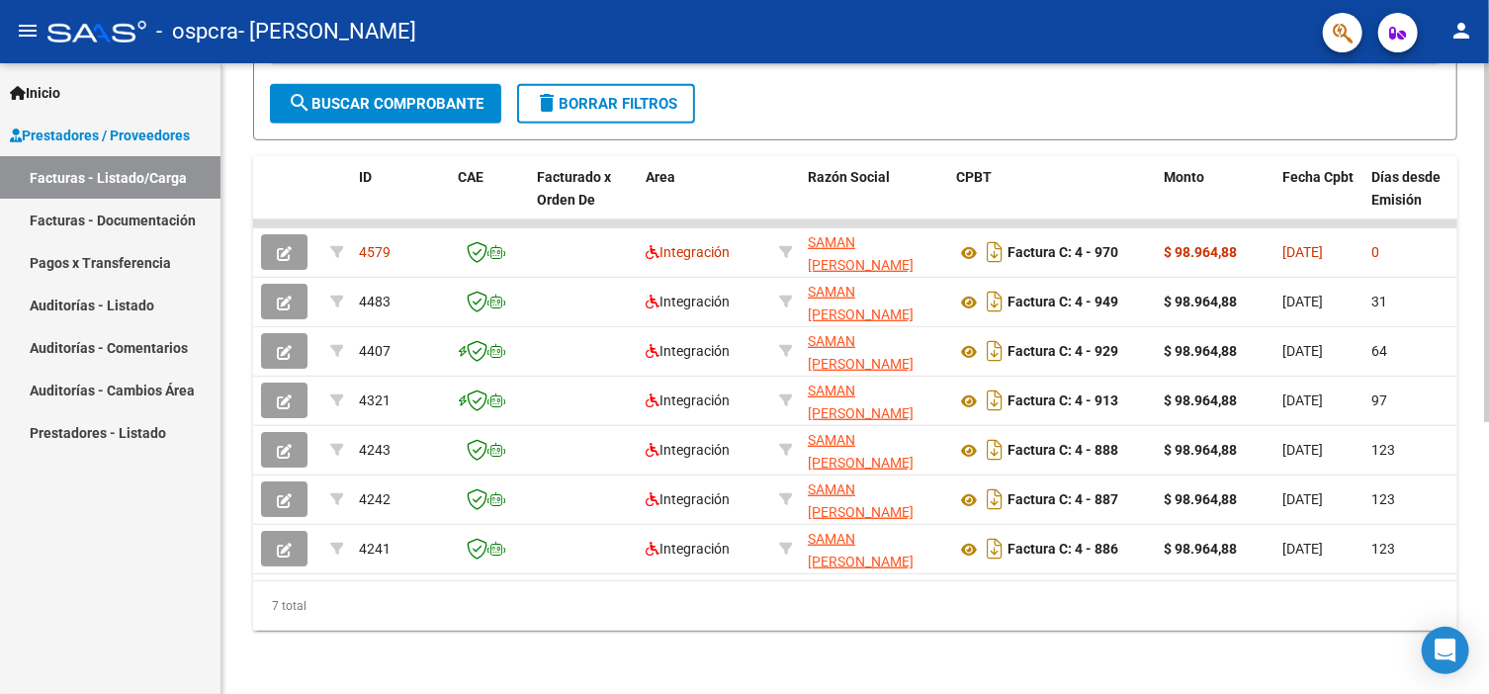
scroll to position [474, 0]
